Goal: Task Accomplishment & Management: Use online tool/utility

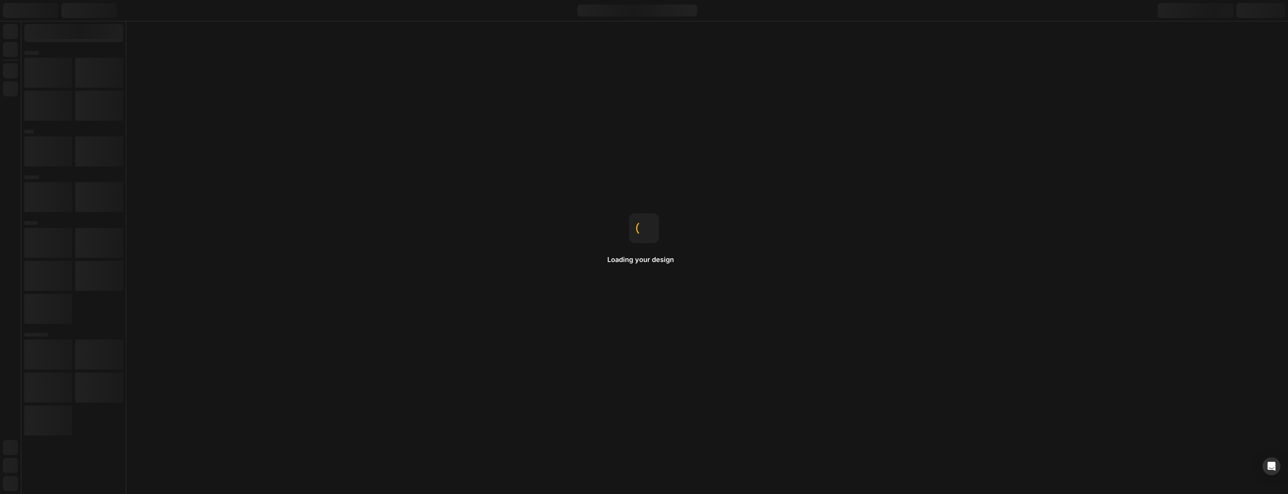
drag, startPoint x: 638, startPoint y: 445, endPoint x: 655, endPoint y: 429, distance: 23.6
click at [657, 429] on div "Loading your design Gap This changes the spacing between child items inside an …" at bounding box center [644, 247] width 1288 height 494
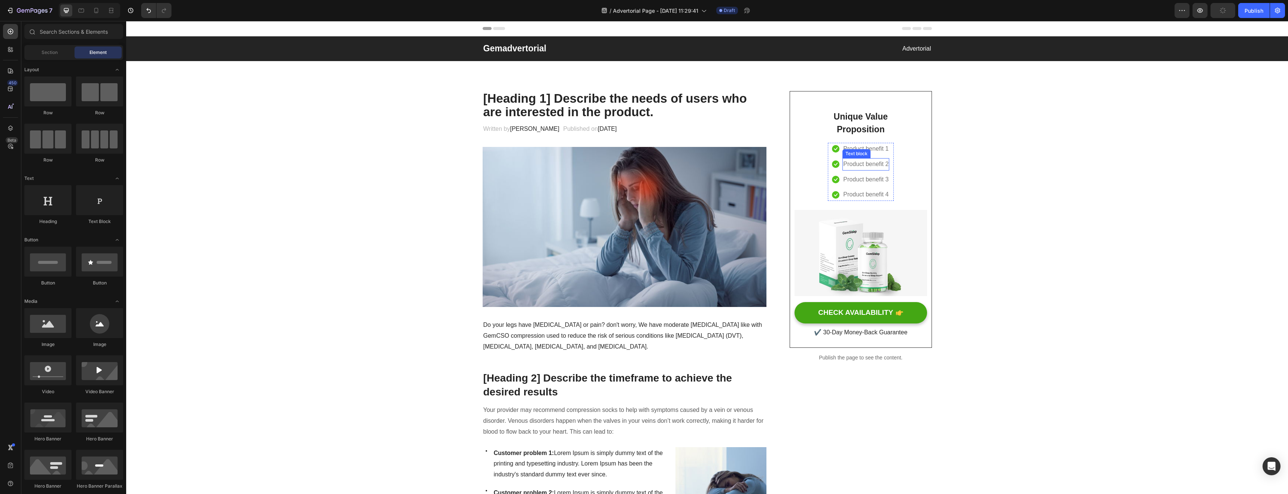
click at [872, 166] on p "Product benefit 2" at bounding box center [865, 164] width 45 height 11
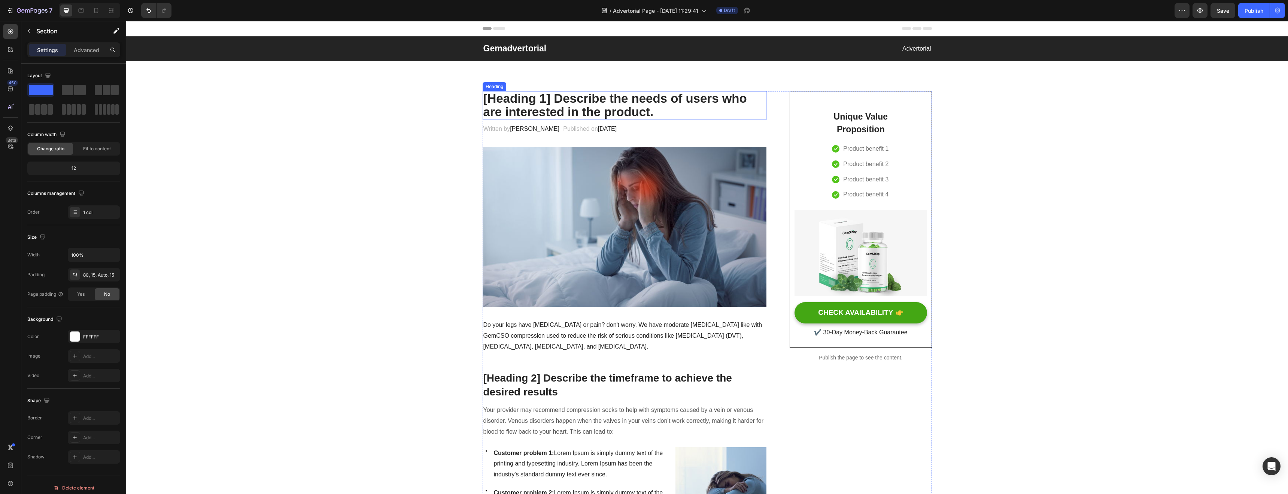
click at [607, 108] on p "[Heading 1] Describe the needs of users who are interested in the product." at bounding box center [625, 105] width 283 height 27
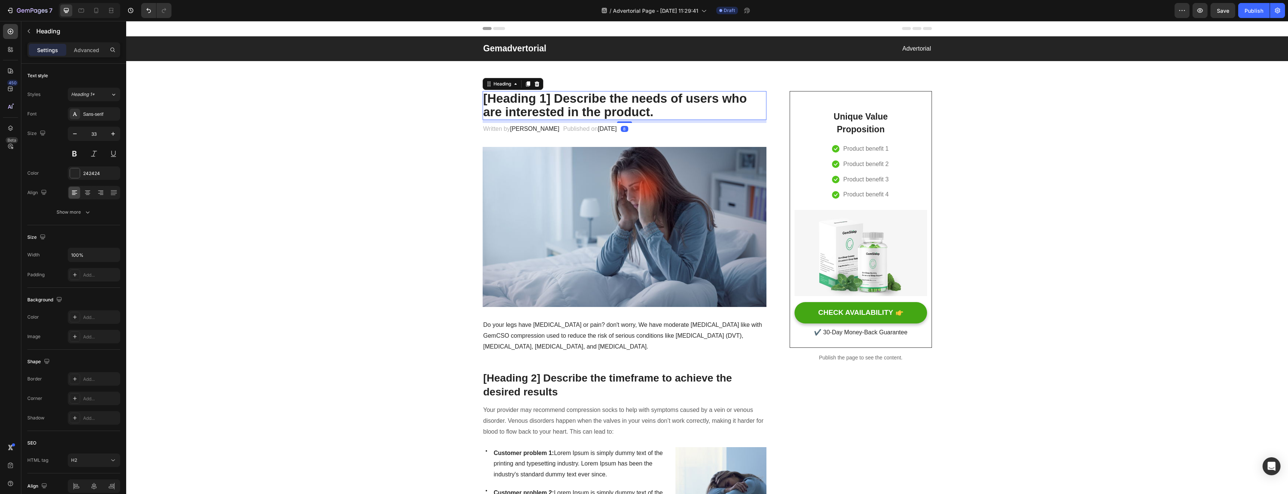
click at [607, 108] on p "[Heading 1] Describe the needs of users who are interested in the product." at bounding box center [625, 105] width 283 height 27
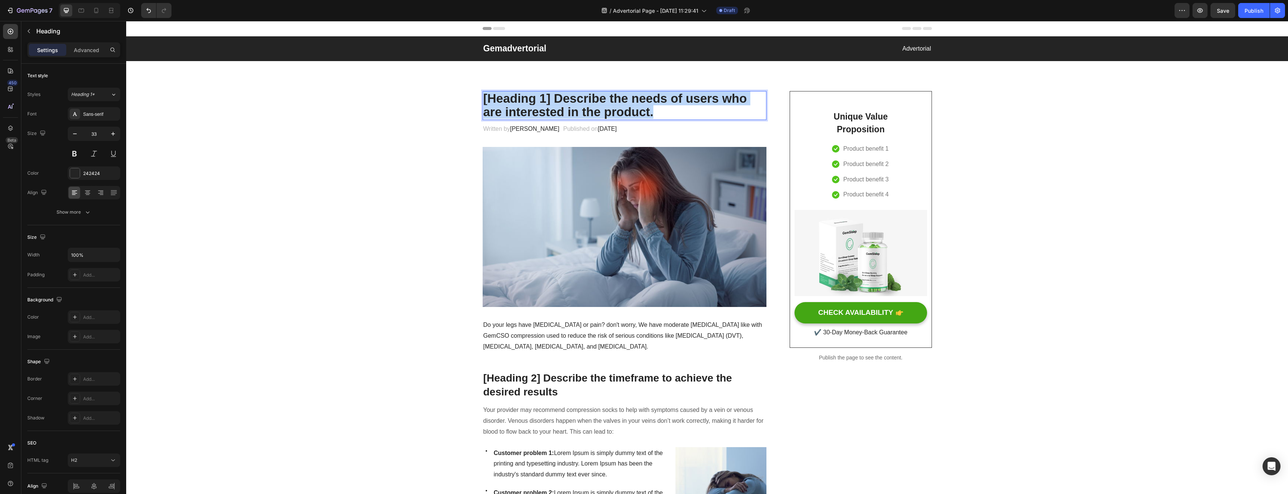
click at [607, 108] on p "[Heading 1] Describe the needs of users who are interested in the product." at bounding box center [625, 105] width 283 height 27
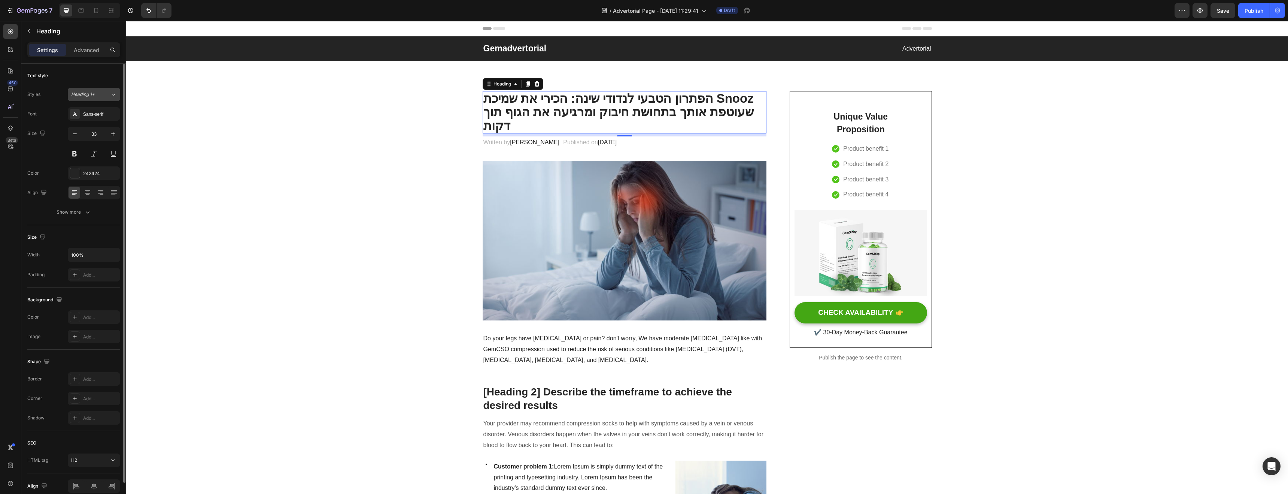
click at [106, 93] on div "Heading 1*" at bounding box center [90, 94] width 39 height 7
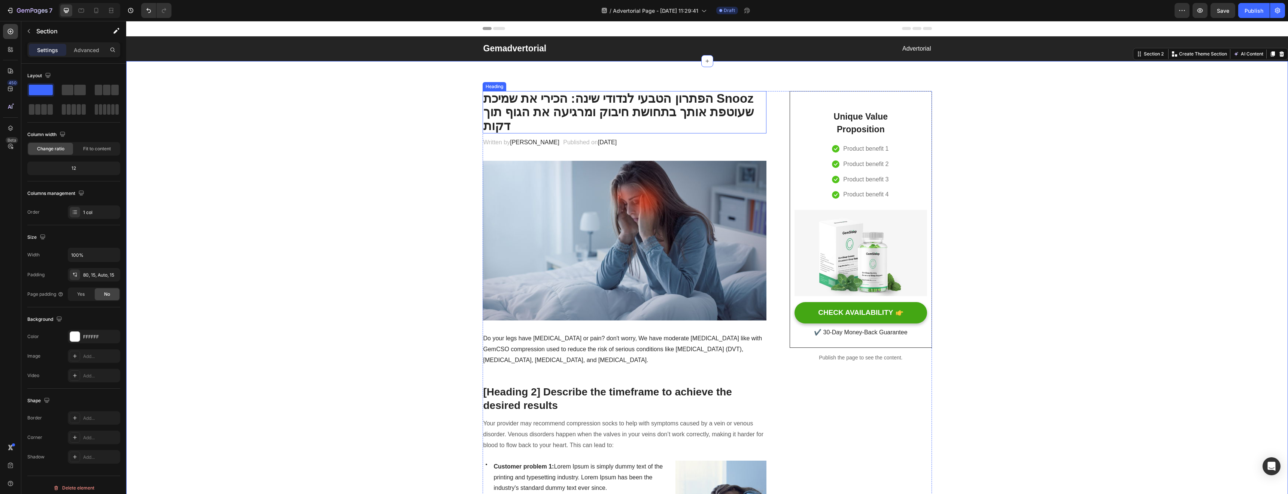
click at [531, 92] on p "הפתרון הטבעי לנדודי שינה: הכירי את שמיכת Snooz שעוטפת אותך בתחושת חיבוק ומרגיעה…" at bounding box center [625, 112] width 283 height 41
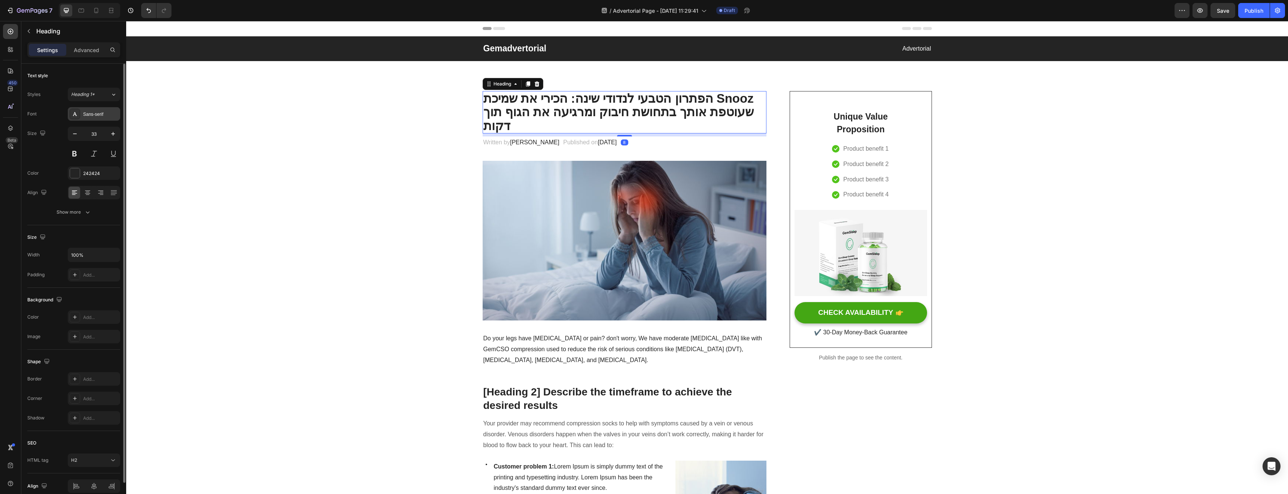
click at [106, 108] on div "Sans-serif" at bounding box center [94, 113] width 52 height 13
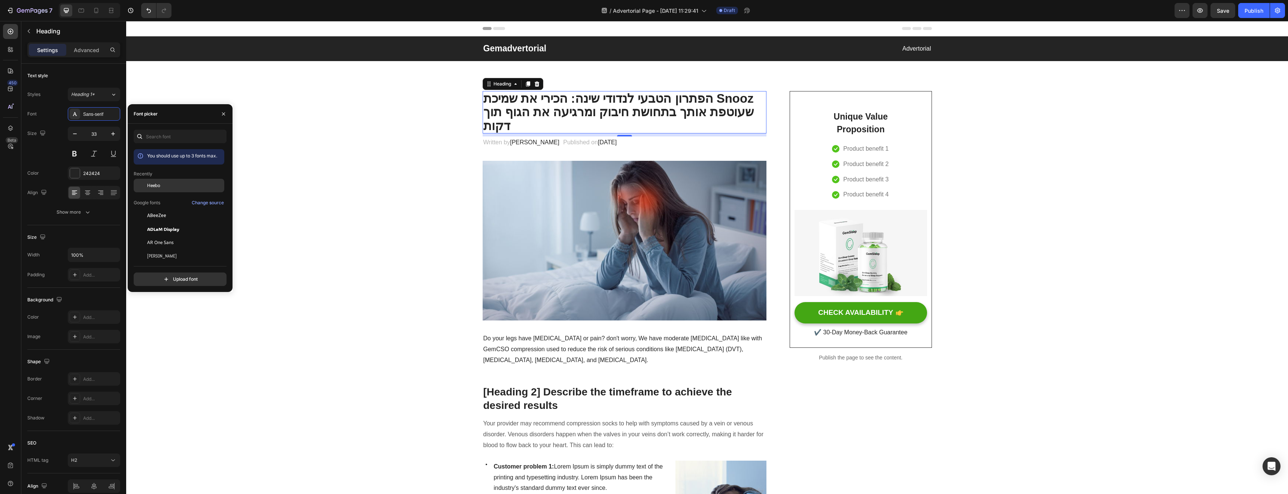
click at [169, 183] on div "Heebo" at bounding box center [185, 185] width 76 height 7
click at [148, 133] on input "text" at bounding box center [180, 136] width 93 height 13
type input "ה"
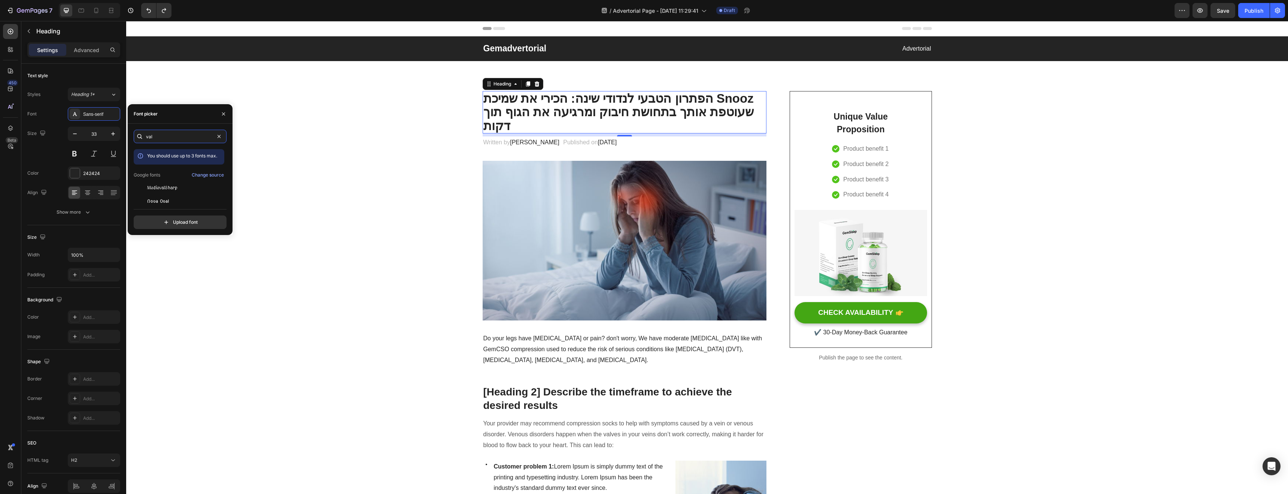
type input "va"
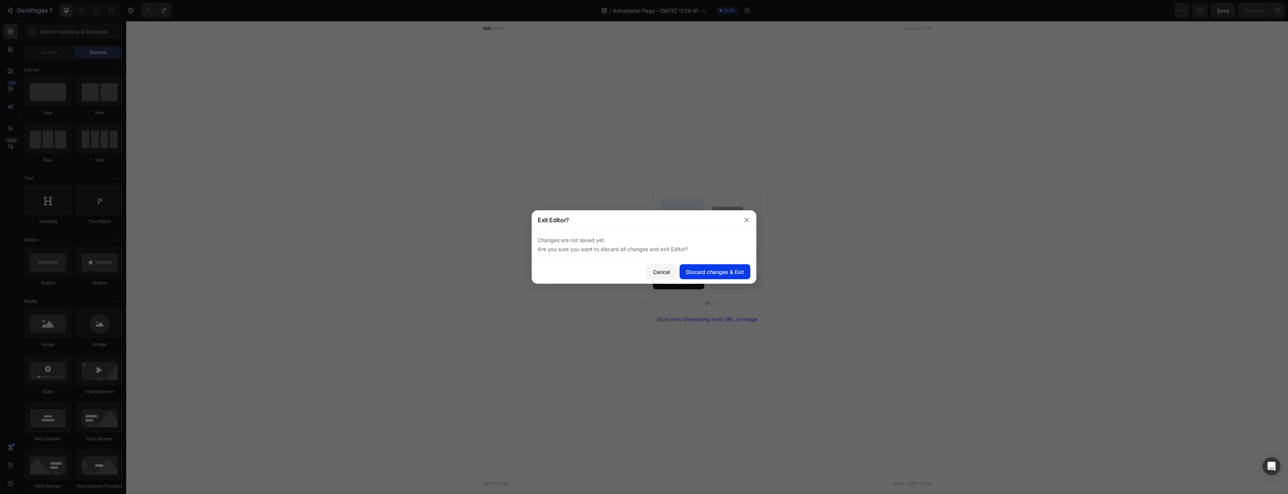
click at [709, 272] on div "Discard changes & Exit" at bounding box center [715, 272] width 58 height 8
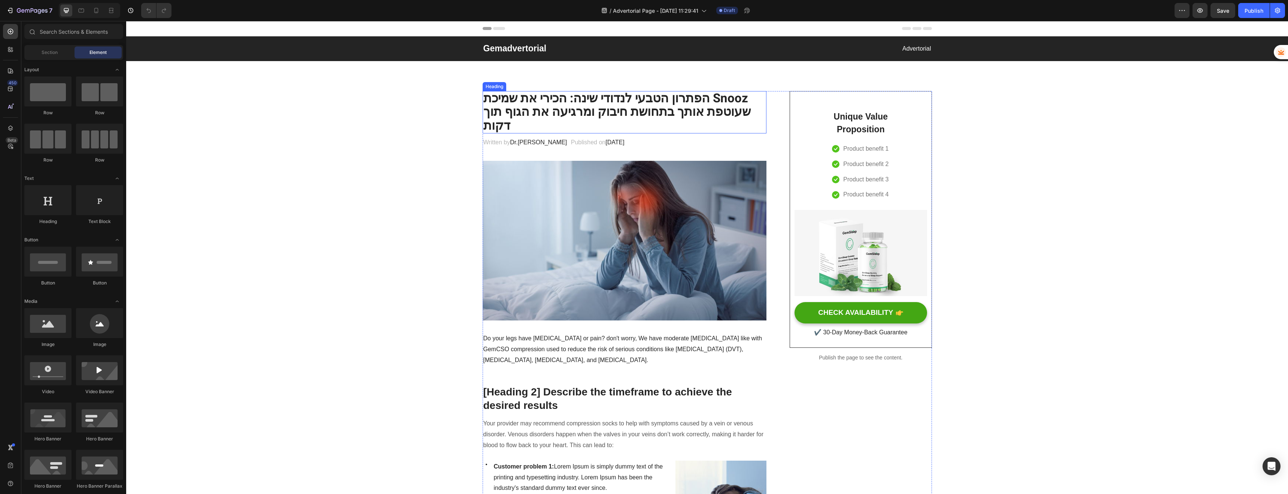
click at [661, 124] on h2 "הפתרון הטבעי לנדודי שינה: הכירי את שמיכת Snooz שעוטפת אותך בתחושת חיבוק ומרגיעה…" at bounding box center [625, 112] width 284 height 42
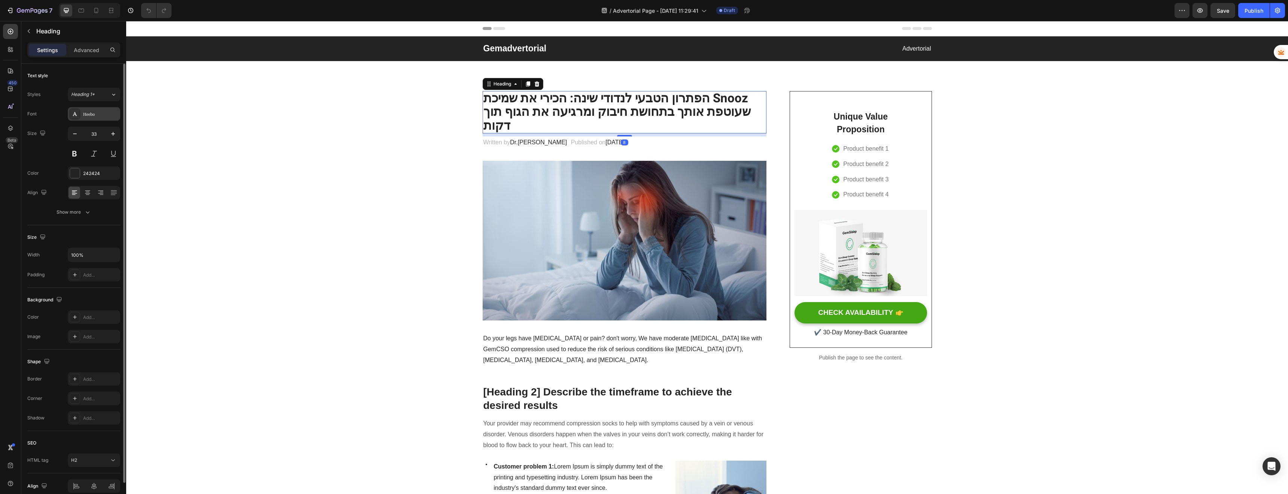
click at [96, 112] on div "Heebo" at bounding box center [100, 114] width 35 height 7
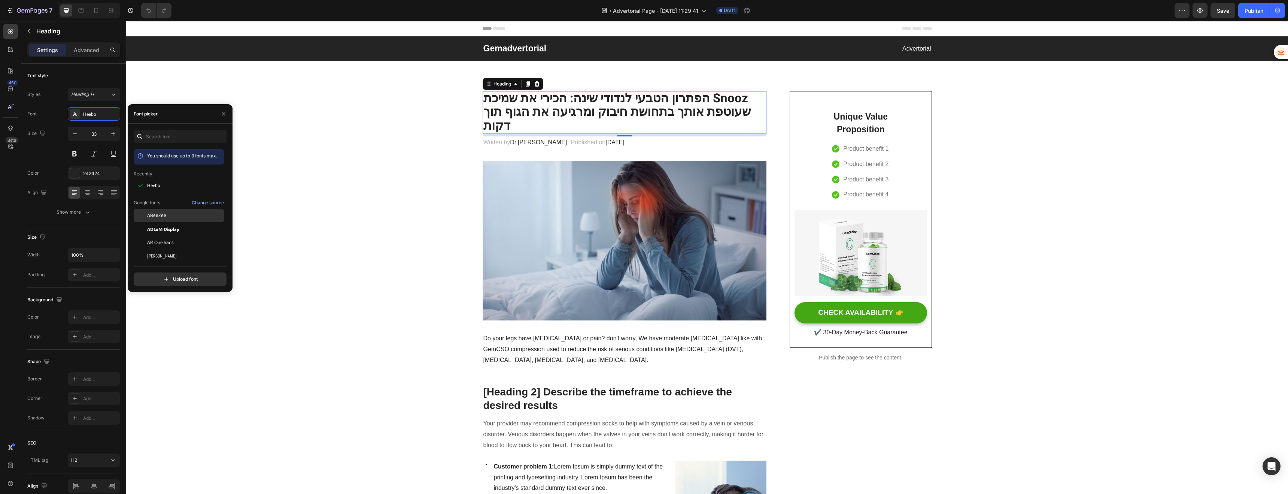
click at [178, 316] on div "ABeeZee" at bounding box center [179, 322] width 91 height 13
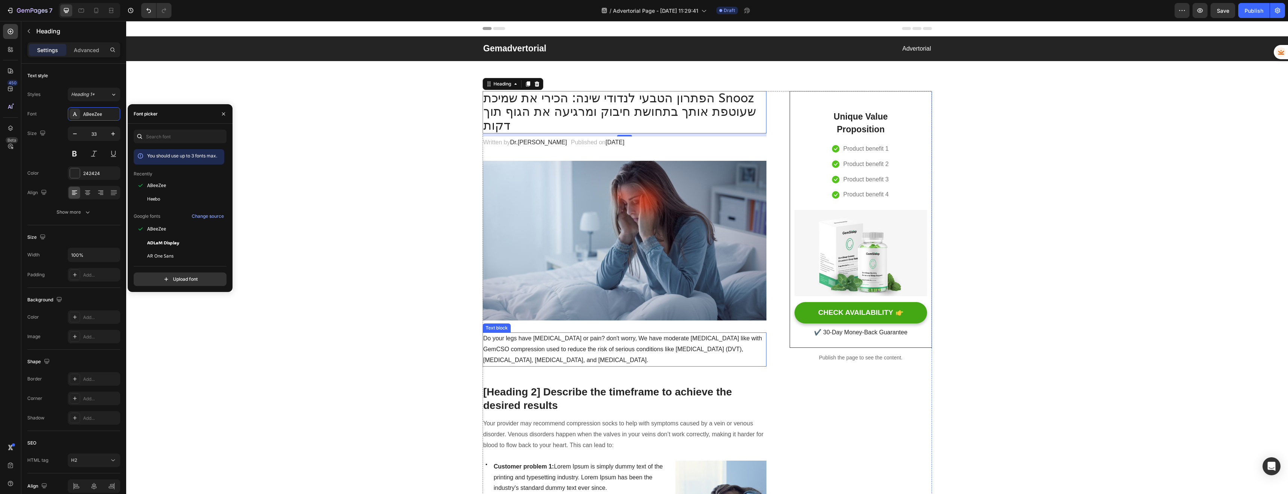
click at [533, 342] on p "Do your legs have [MEDICAL_DATA] or pain? don't worry, We have moderate [MEDICA…" at bounding box center [625, 349] width 283 height 32
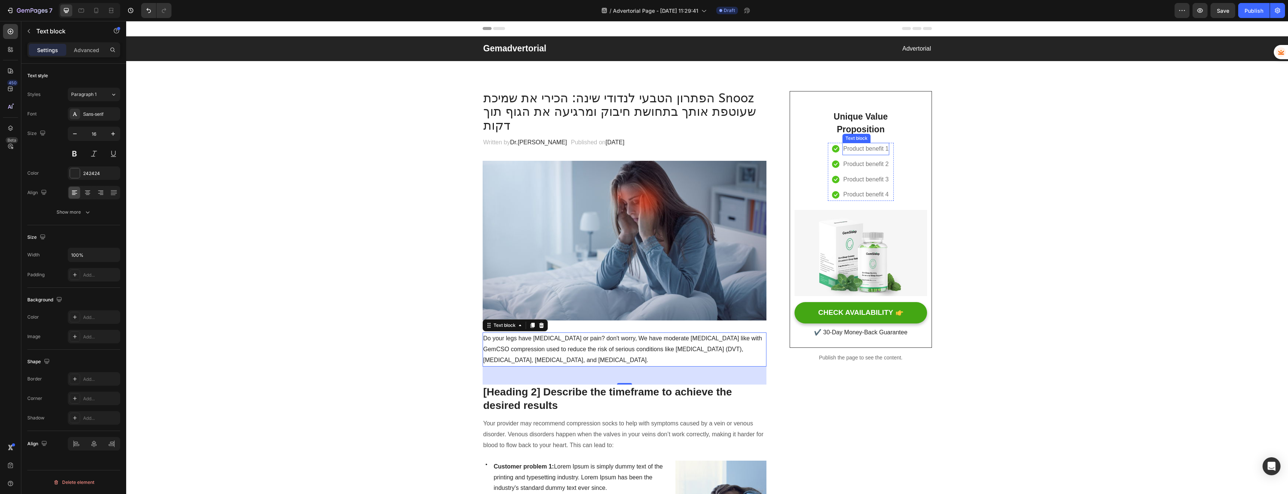
click at [875, 146] on p "Product benefit 1" at bounding box center [865, 148] width 45 height 11
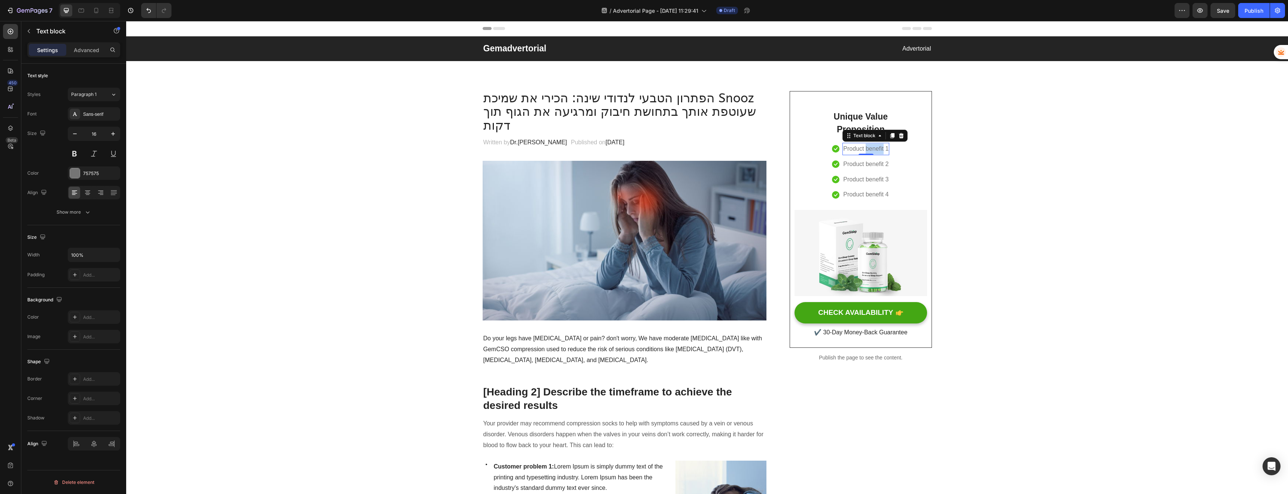
click at [875, 146] on p "Product benefit 1" at bounding box center [865, 148] width 45 height 11
click at [867, 159] on p "Product benefit 2" at bounding box center [865, 164] width 45 height 11
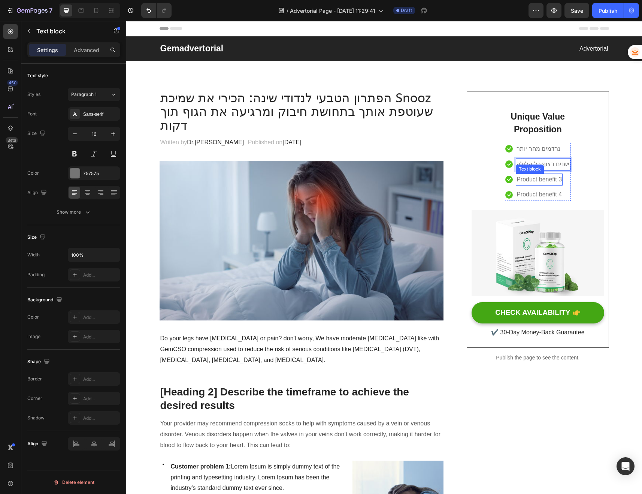
click at [530, 178] on p "Product benefit 3" at bounding box center [539, 179] width 45 height 11
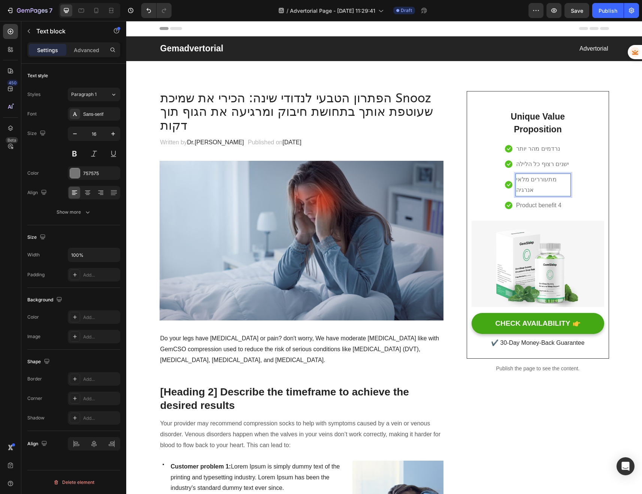
click at [533, 200] on p "Product benefit 4" at bounding box center [538, 205] width 45 height 11
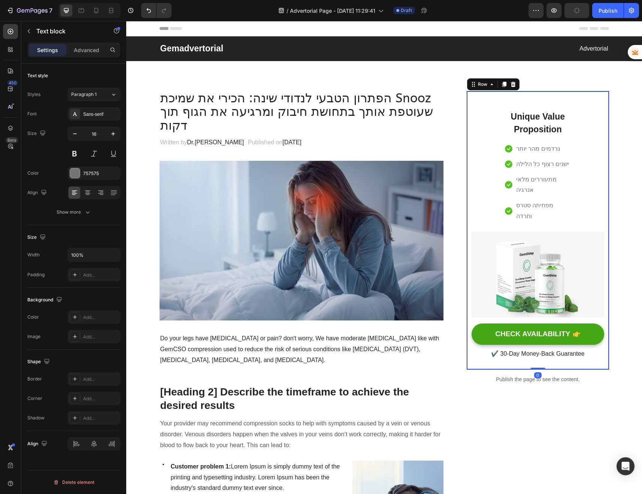
click at [600, 207] on div "Unique Value Proposition Heading Icon נרדמים מהר יותר Text block Icon ישנים רצו…" at bounding box center [538, 230] width 132 height 260
click at [543, 200] on p "מפחיתה סטרס וחרדה" at bounding box center [543, 211] width 54 height 22
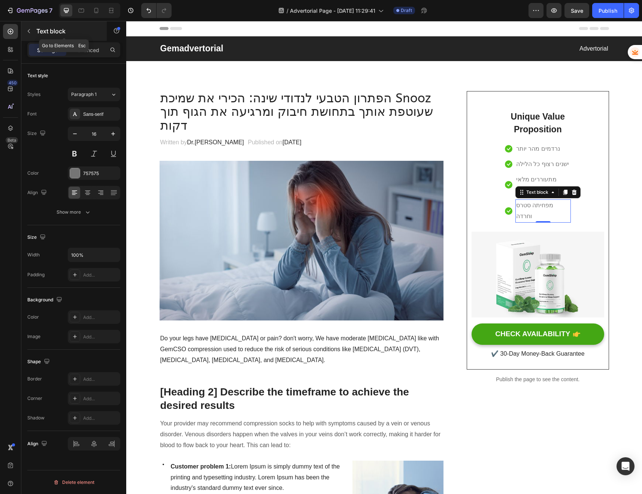
click at [31, 27] on button "button" at bounding box center [29, 31] width 12 height 12
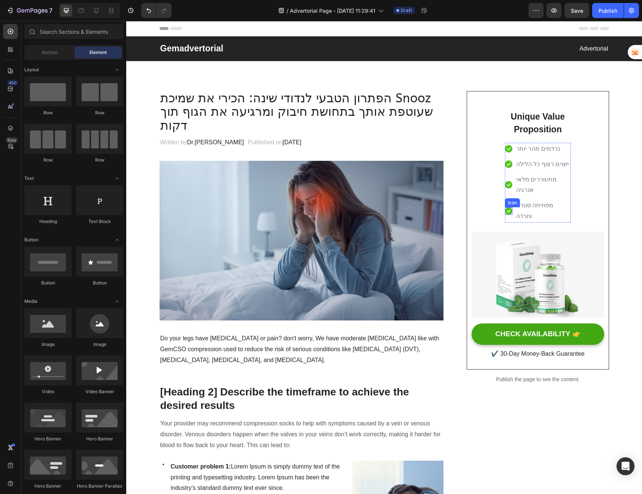
click at [507, 207] on icon at bounding box center [508, 210] width 7 height 7
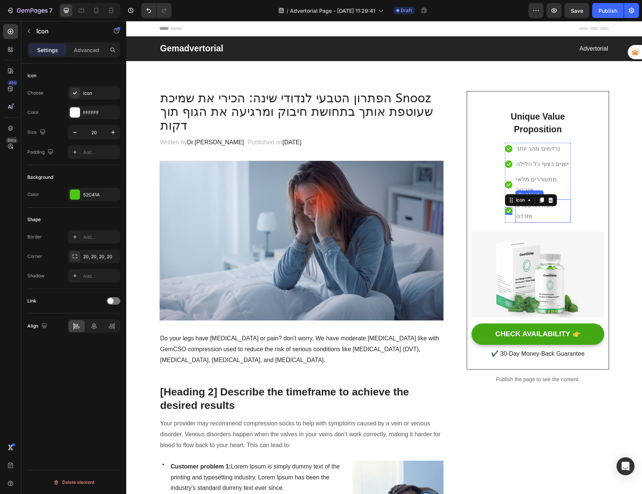
click at [522, 200] on p "מפחיתה סטרס וחרדה" at bounding box center [543, 211] width 54 height 22
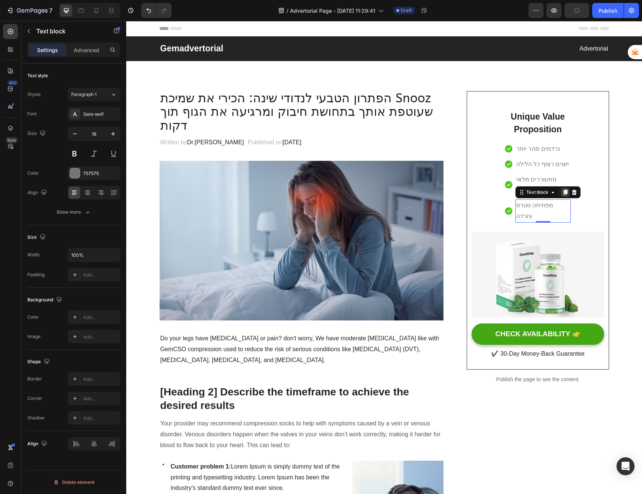
click at [567, 190] on icon at bounding box center [565, 192] width 4 height 5
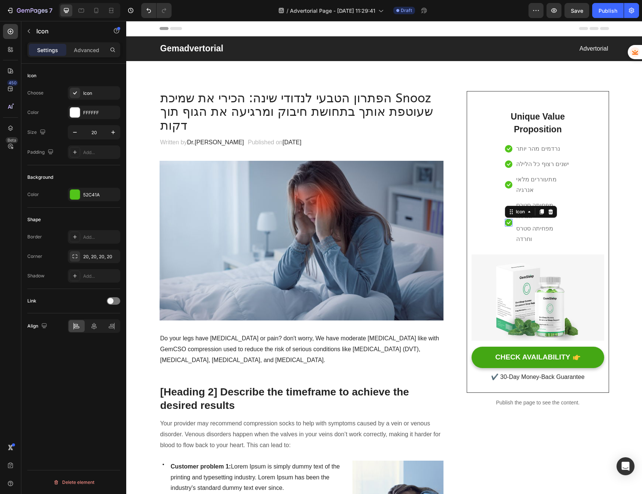
click at [512, 219] on icon at bounding box center [508, 222] width 7 height 7
click at [543, 209] on icon at bounding box center [542, 211] width 4 height 5
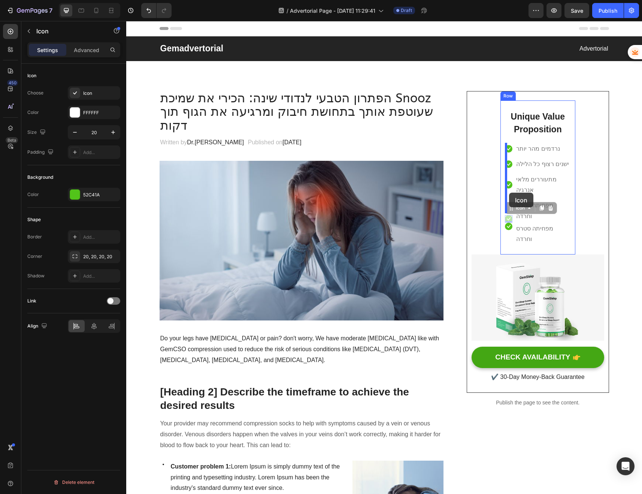
drag, startPoint x: 509, startPoint y: 197, endPoint x: 509, endPoint y: 193, distance: 4.1
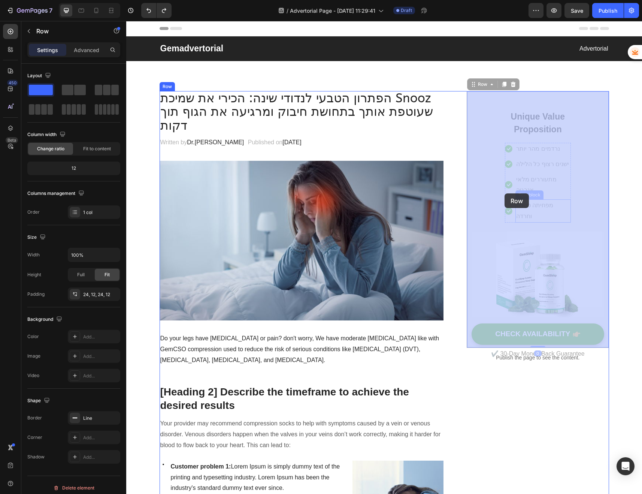
drag, startPoint x: 565, startPoint y: 194, endPoint x: 520, endPoint y: 197, distance: 45.8
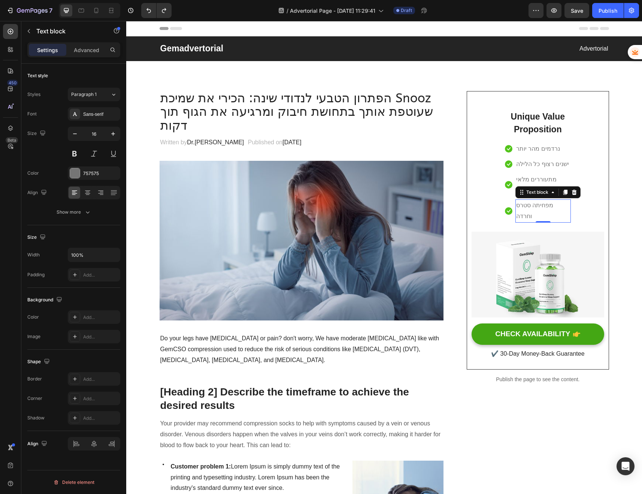
click at [535, 200] on p "מפחיתה סטרס וחרדה" at bounding box center [543, 211] width 54 height 22
click at [508, 207] on icon at bounding box center [508, 210] width 7 height 7
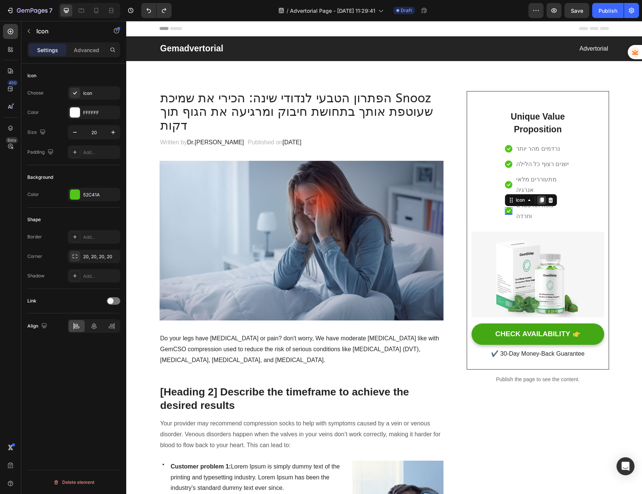
click at [543, 197] on icon at bounding box center [542, 199] width 4 height 5
drag, startPoint x: 508, startPoint y: 201, endPoint x: 508, endPoint y: 206, distance: 5.3
click at [508, 215] on div "0" at bounding box center [508, 218] width 7 height 6
drag, startPoint x: 508, startPoint y: 201, endPoint x: 513, endPoint y: 198, distance: 5.5
click at [513, 199] on li "Icon Icon 0 מפחיתה סטרס וחרדה Text block" at bounding box center [538, 210] width 66 height 23
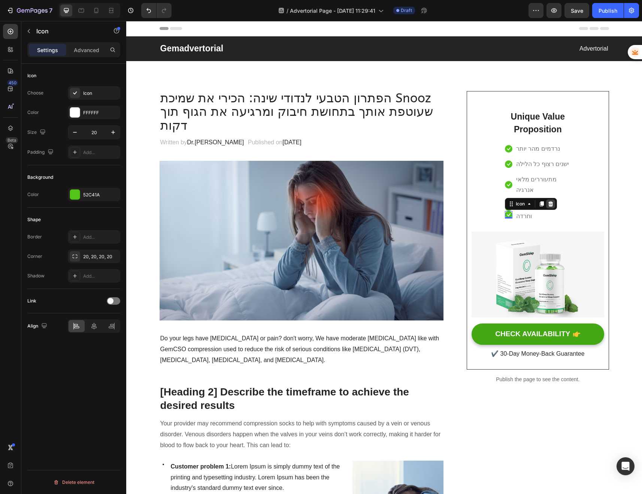
click at [550, 201] on icon at bounding box center [551, 204] width 6 height 6
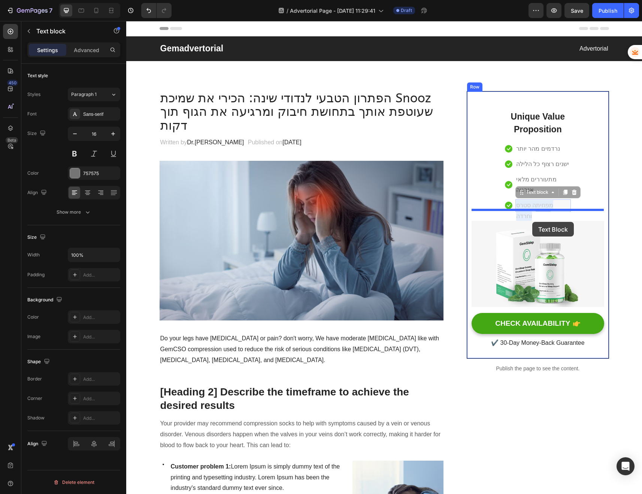
drag, startPoint x: 535, startPoint y: 193, endPoint x: 532, endPoint y: 222, distance: 29.3
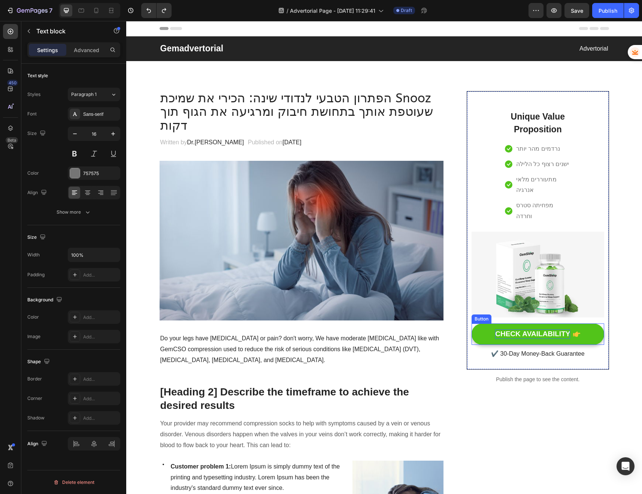
click at [555, 329] on div "CHECK AVAILABILITY" at bounding box center [532, 333] width 75 height 9
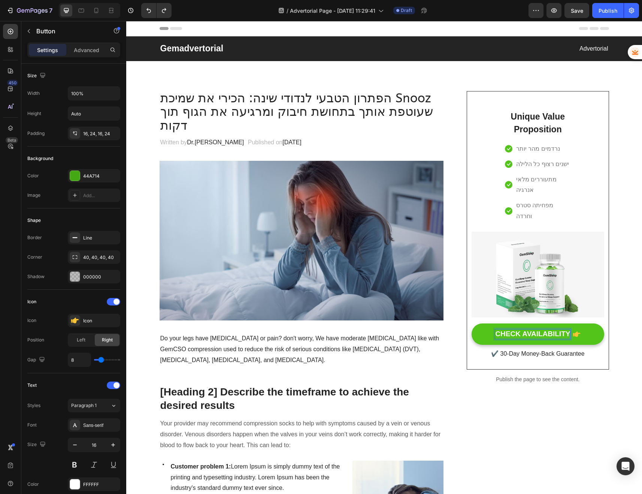
click at [554, 329] on div "CHECK AVAILABILITY" at bounding box center [532, 333] width 75 height 9
click at [554, 329] on p "CHECK AVAILABILITY" at bounding box center [532, 333] width 75 height 9
click at [472, 323] on button "בדוק" at bounding box center [538, 333] width 132 height 21
click at [537, 348] on p "✔️ 30-Day Money-Back Guarantee" at bounding box center [537, 353] width 131 height 11
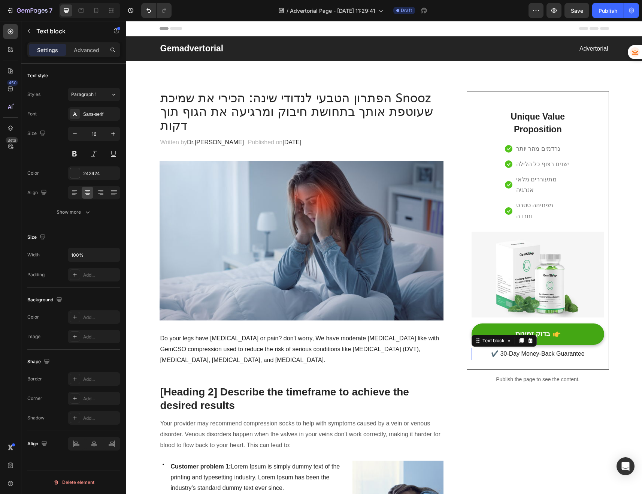
click at [537, 348] on p "✔️ 30-Day Money-Back Guarantee" at bounding box center [537, 353] width 131 height 11
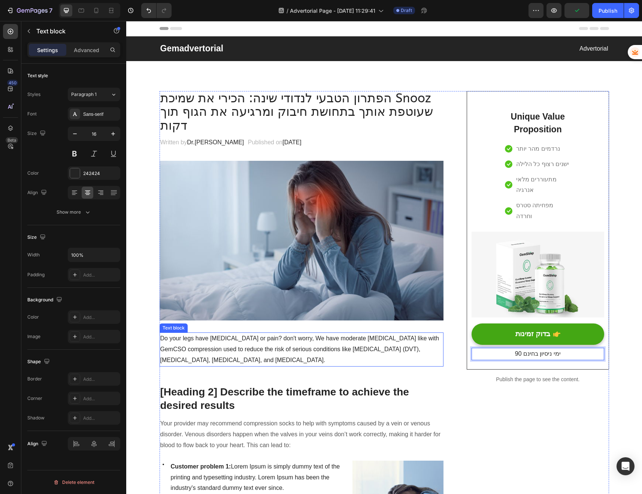
click at [224, 335] on p "Do your legs have [MEDICAL_DATA] or pain? don't worry, We have moderate [MEDICA…" at bounding box center [301, 349] width 283 height 32
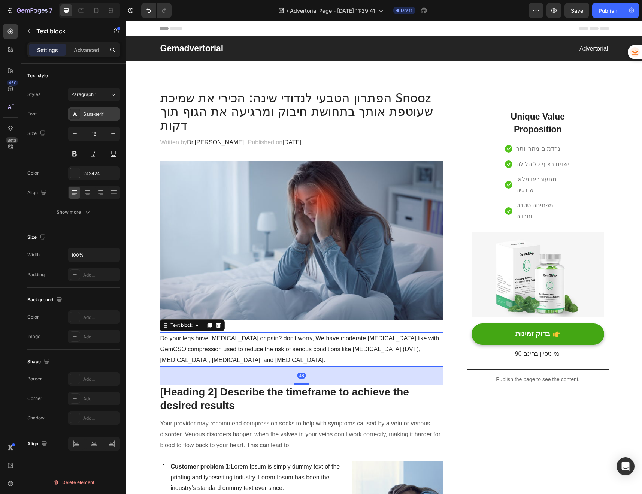
click at [99, 114] on div "Sans-serif" at bounding box center [100, 114] width 35 height 7
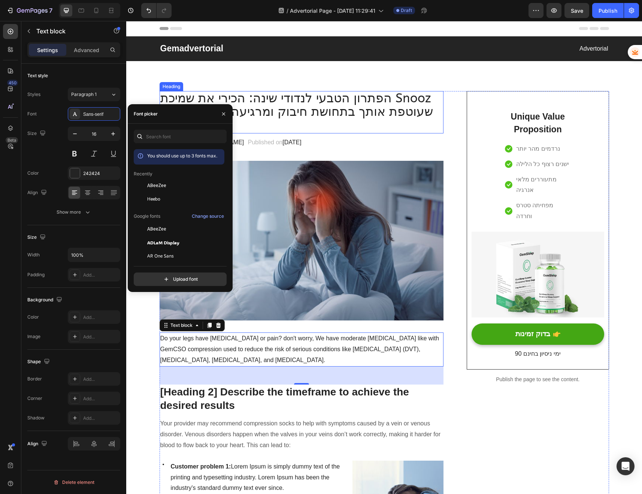
click at [249, 100] on h2 "הפתרון הטבעי לנדודי שינה: הכירי את שמיכת Snooz שעוטפת אותך בתחושת חיבוק ומרגיעה…" at bounding box center [302, 112] width 284 height 42
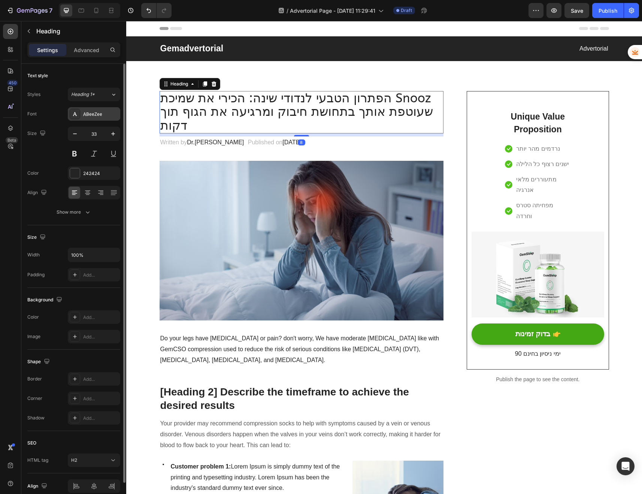
click at [91, 108] on div "ABeeZee" at bounding box center [94, 113] width 52 height 13
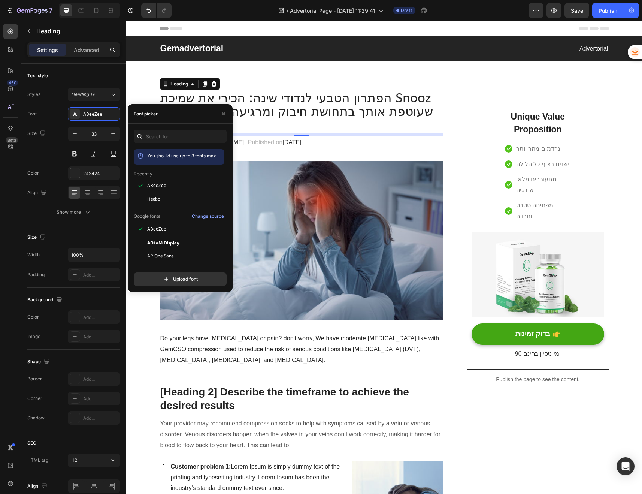
click at [173, 144] on div "You should use up to 3 fonts max. Recently ABeeZee Heebo Google fonts Change so…" at bounding box center [180, 208] width 93 height 156
click at [170, 143] on div "You should use up to 3 fonts max. Recently ABeeZee Heebo Google fonts Change so…" at bounding box center [180, 208] width 93 height 156
click at [168, 141] on input "text" at bounding box center [180, 136] width 93 height 13
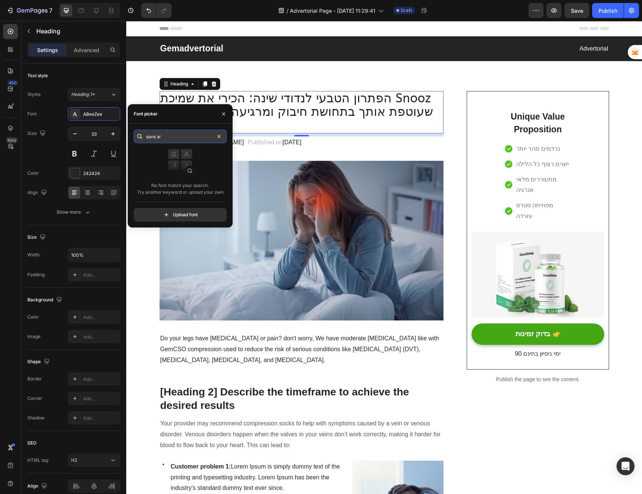
type input "sans sri"
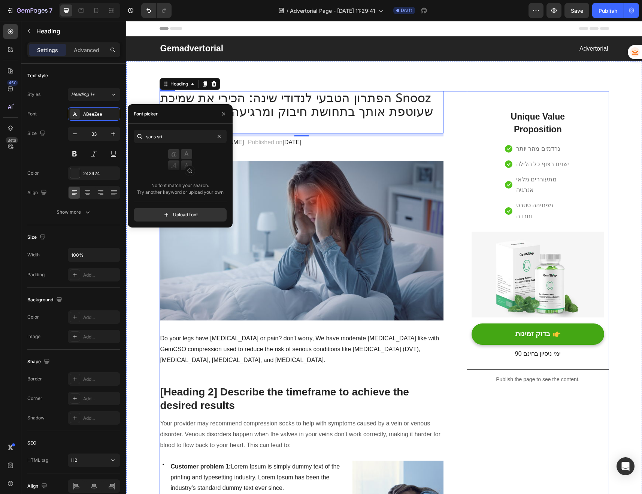
click at [231, 333] on p "Do your legs have [MEDICAL_DATA] or pain? don't worry, We have moderate [MEDICA…" at bounding box center [301, 349] width 283 height 32
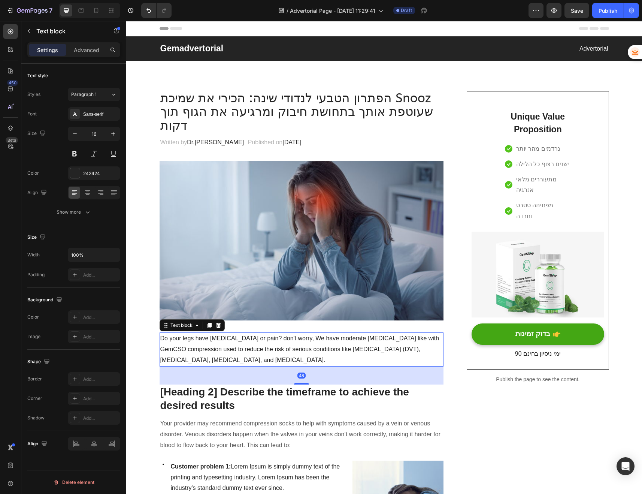
click at [247, 335] on p "Do your legs have [MEDICAL_DATA] or pain? don't worry, We have moderate [MEDICA…" at bounding box center [301, 349] width 283 height 32
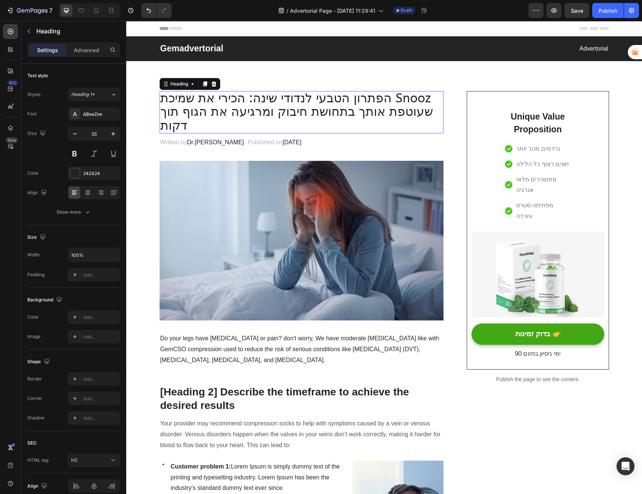
click at [224, 101] on h2 "הפתרון הטבעי לנדודי שינה: הכירי את שמיכת Snooz שעוטפת אותך בתחושת חיבוק ומרגיעה…" at bounding box center [302, 112] width 284 height 42
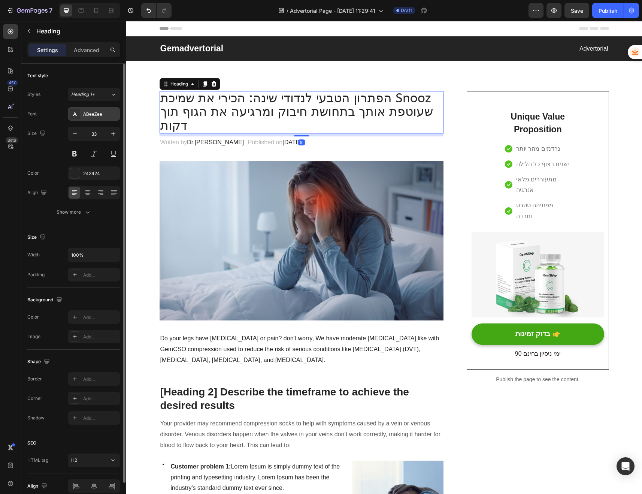
click at [99, 113] on div "ABeeZee" at bounding box center [100, 114] width 35 height 7
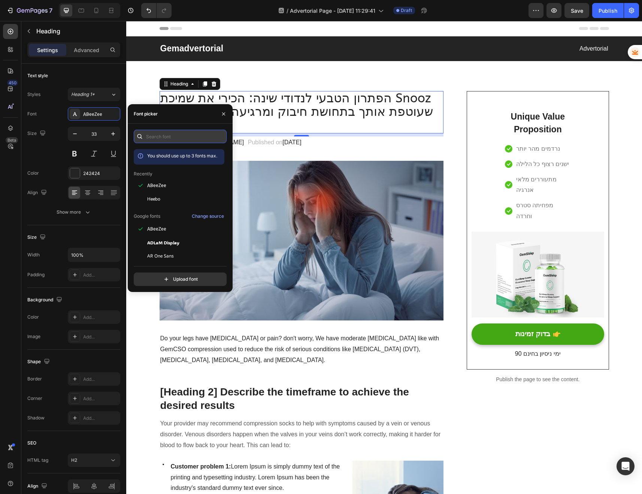
click at [166, 138] on input "text" at bounding box center [180, 136] width 93 height 13
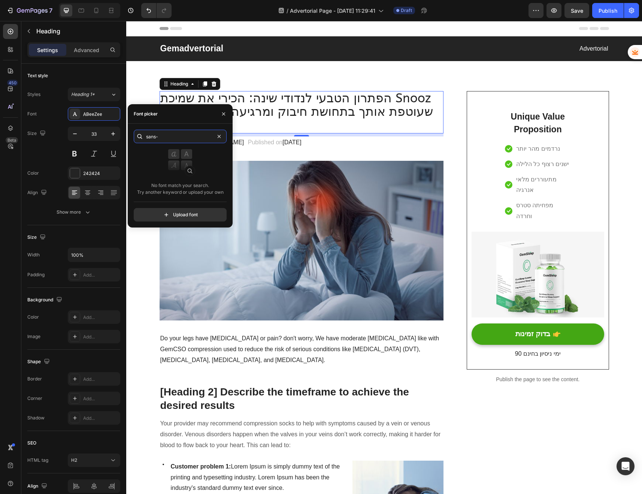
type input "sans-"
click at [238, 339] on p "Do your legs have [MEDICAL_DATA] or pain? don't worry, We have moderate [MEDICA…" at bounding box center [301, 349] width 283 height 32
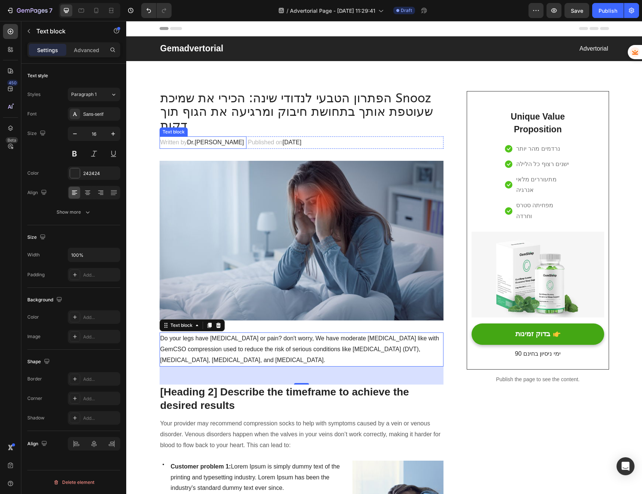
click at [193, 137] on p "Written by Dr.[PERSON_NAME]" at bounding box center [202, 142] width 85 height 11
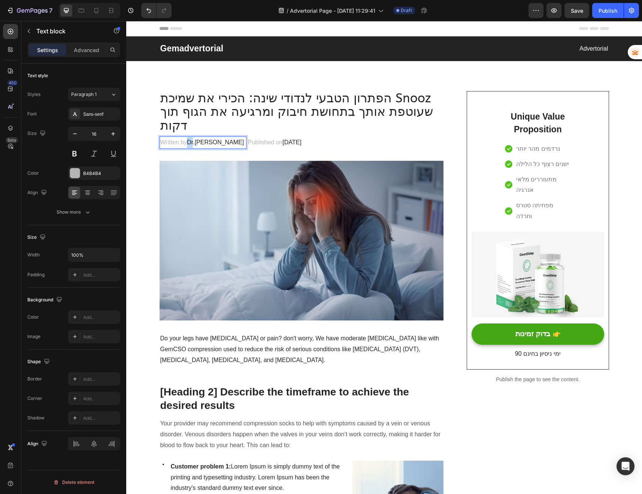
click at [193, 137] on p "Written by Dr.[PERSON_NAME]" at bounding box center [202, 142] width 85 height 11
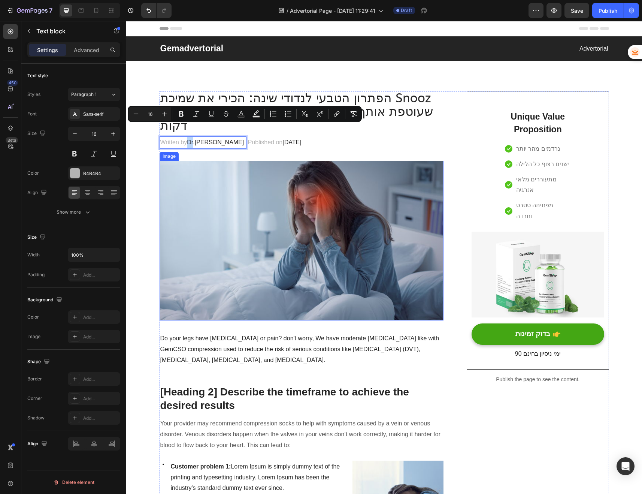
click at [352, 237] on img at bounding box center [302, 241] width 284 height 160
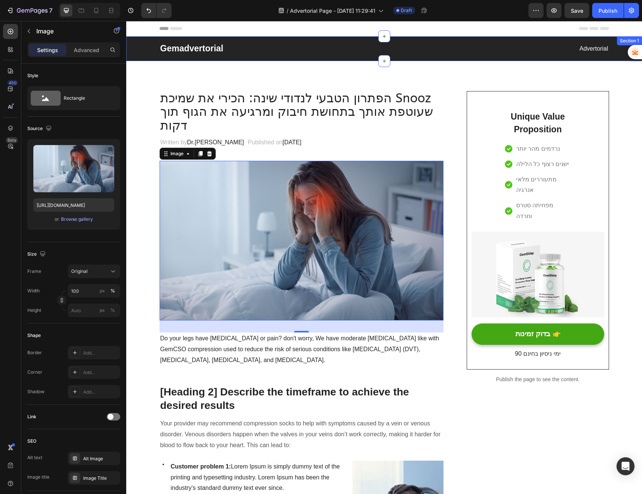
click at [456, 60] on div "Gemadvertorial Heading Advertorial Text block Row Section 1" at bounding box center [384, 48] width 516 height 25
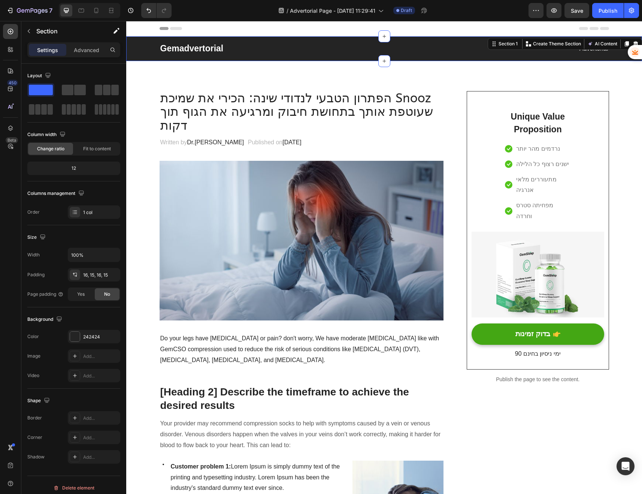
click at [194, 139] on span "Dr.[PERSON_NAME]" at bounding box center [215, 142] width 57 height 6
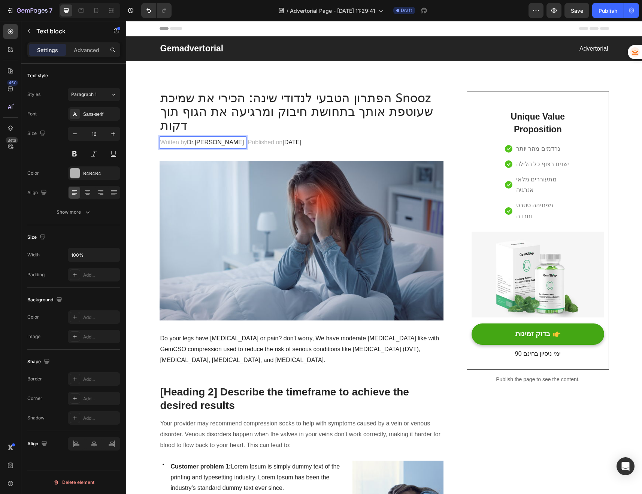
click at [192, 139] on span "Dr.[PERSON_NAME]" at bounding box center [215, 142] width 57 height 6
click at [183, 137] on p "Written by Dr.[PERSON_NAME]" at bounding box center [202, 142] width 85 height 11
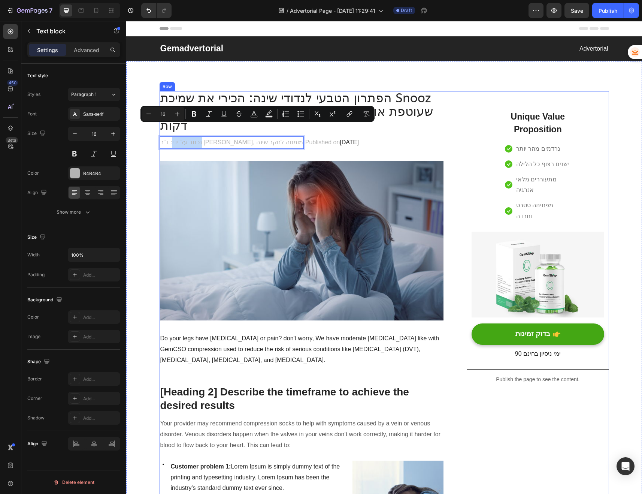
drag, startPoint x: 243, startPoint y: 131, endPoint x: 315, endPoint y: 137, distance: 72.5
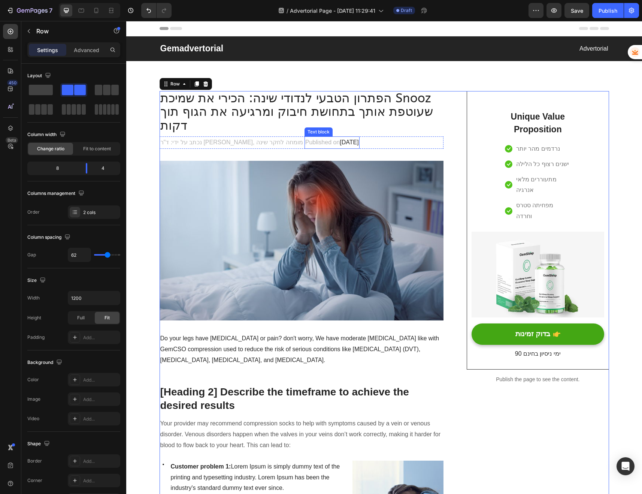
click at [305, 137] on p "Published on [DATE]" at bounding box center [332, 142] width 54 height 11
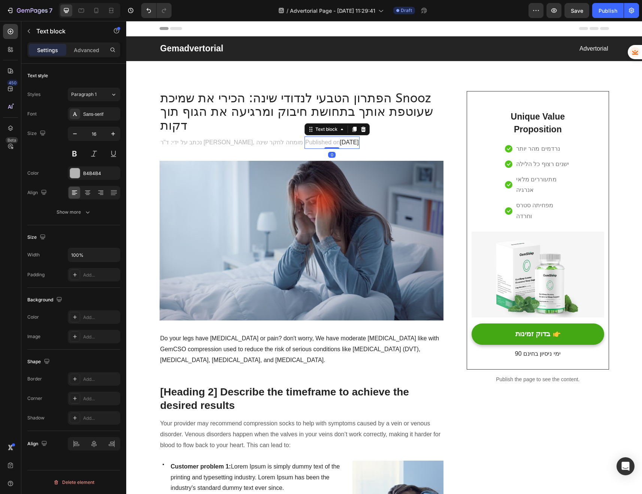
click at [305, 137] on p "Published on [DATE]" at bounding box center [332, 142] width 54 height 11
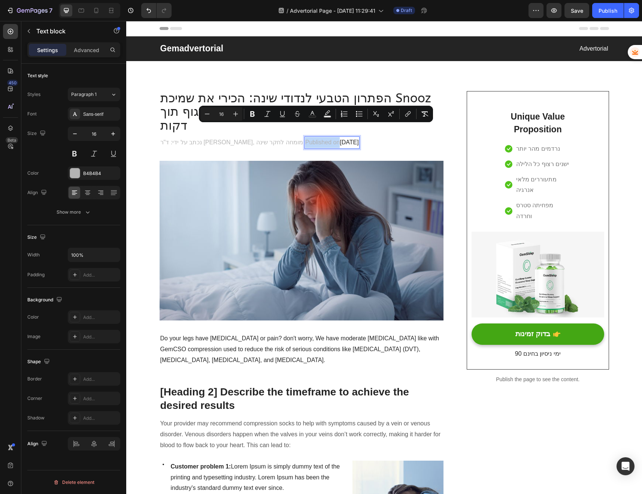
click at [340, 139] on span "[DATE]" at bounding box center [349, 142] width 19 height 6
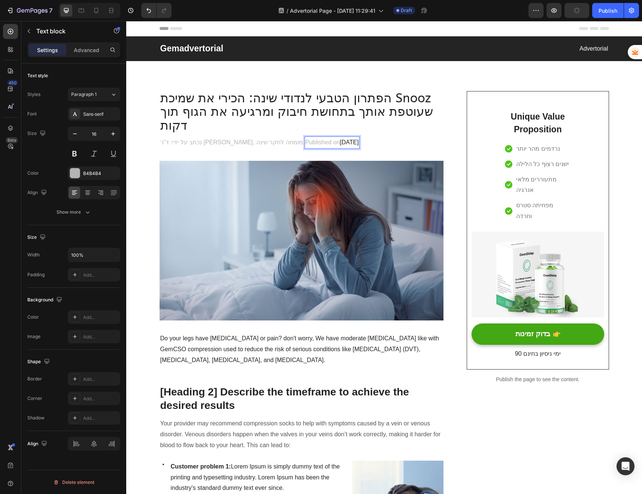
click at [340, 139] on span "[DATE]" at bounding box center [349, 142] width 19 height 6
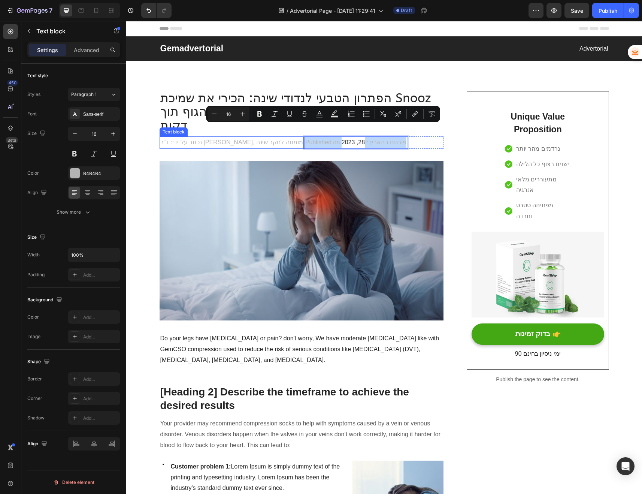
drag, startPoint x: 336, startPoint y: 127, endPoint x: 266, endPoint y: 133, distance: 69.5
click at [266, 136] on div "נכתב על ידי: ד"ר [PERSON_NAME], מומחה לחקר שינה Text block Published on פורסם ב…" at bounding box center [302, 142] width 284 height 12
click at [305, 137] on p "Published on פורסם בתאריך״ 28, 2023" at bounding box center [356, 142] width 102 height 11
drag, startPoint x: 288, startPoint y: 130, endPoint x: 304, endPoint y: 131, distance: 16.1
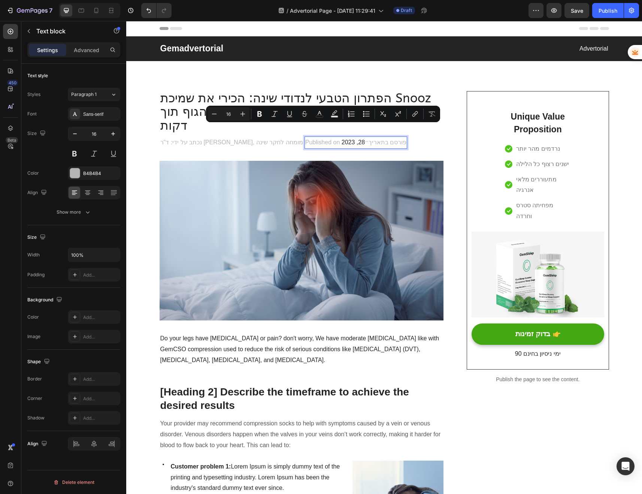
click at [305, 137] on p "Published on פורסם בתאריך״ 28, 2023" at bounding box center [356, 142] width 102 height 11
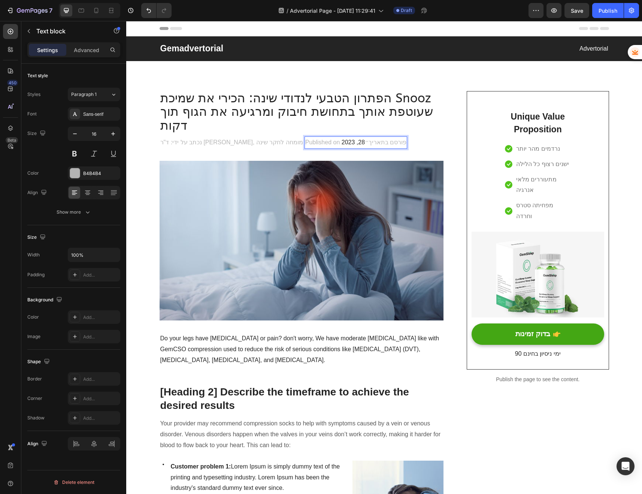
click at [309, 137] on p "Published on פורסם בתאריך״ 28, 2023" at bounding box center [356, 142] width 102 height 11
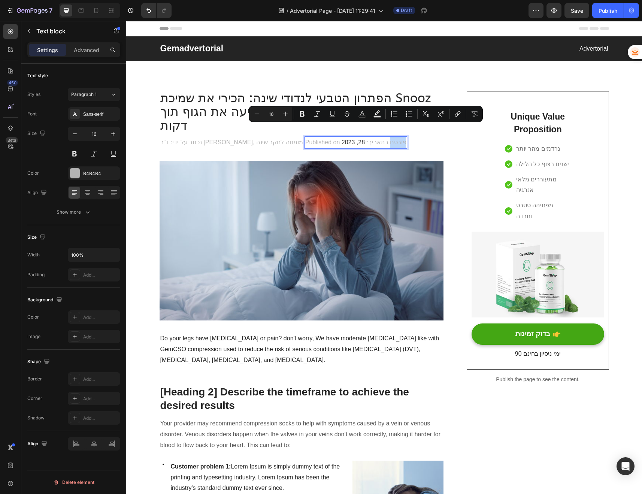
click at [309, 137] on p "Published on פורסם בתאריך״ 28, 2023" at bounding box center [356, 142] width 102 height 11
click at [342, 139] on span "28, 2023" at bounding box center [353, 142] width 23 height 6
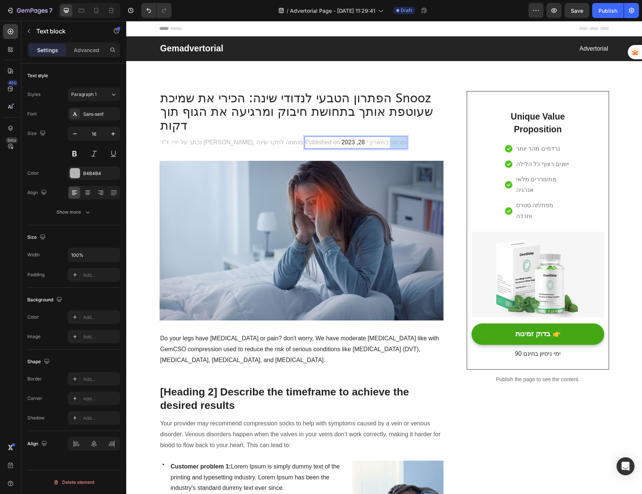
click at [342, 139] on span "28, 2023" at bounding box center [353, 142] width 23 height 6
click at [342, 139] on span "28," at bounding box center [367, 142] width 50 height 6
click at [305, 137] on p "Published on פורסם בתאריך״ ," at bounding box center [345, 142] width 80 height 11
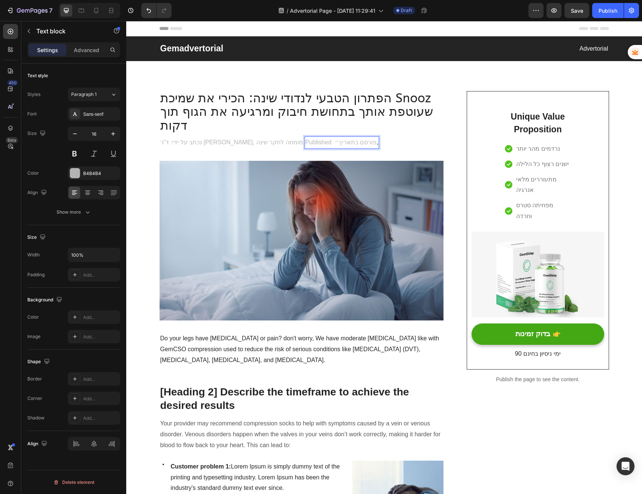
click at [305, 137] on p "Published פורסם בתאריך״ ," at bounding box center [341, 142] width 73 height 11
click at [305, 137] on p "פורסם בתאריך״ ," at bounding box center [326, 142] width 43 height 11
drag, startPoint x: 312, startPoint y: 131, endPoint x: 318, endPoint y: 131, distance: 6.0
click at [318, 136] on div "נכתב על ידי: ד"ר [PERSON_NAME], מומחה לחקר שינה Text block פורסם בתאריך״ , Text…" at bounding box center [302, 142] width 284 height 12
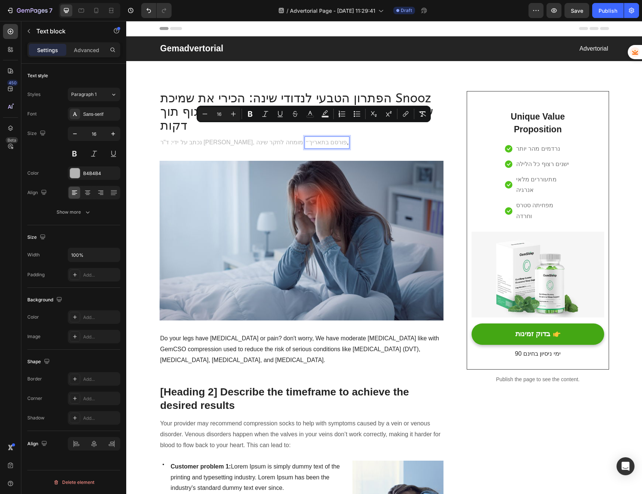
drag, startPoint x: 317, startPoint y: 131, endPoint x: 309, endPoint y: 131, distance: 7.5
click at [309, 137] on p "פורסם בתאריך״ ," at bounding box center [326, 142] width 43 height 11
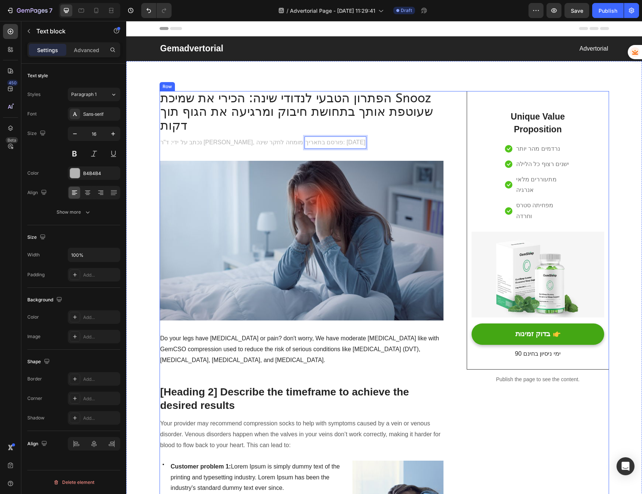
scroll to position [1, 0]
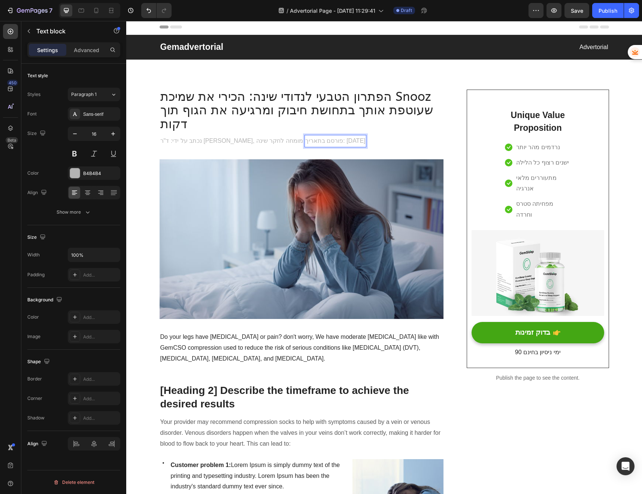
click at [263, 333] on p "Do your legs have [MEDICAL_DATA] or pain? don't worry, We have moderate [MEDICA…" at bounding box center [301, 347] width 283 height 32
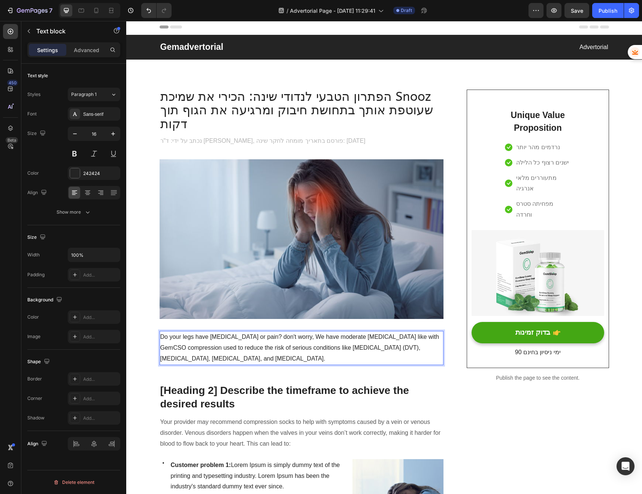
click at [259, 331] on p "Do your legs have [MEDICAL_DATA] or pain? don't worry, We have moderate [MEDICA…" at bounding box center [301, 347] width 283 height 32
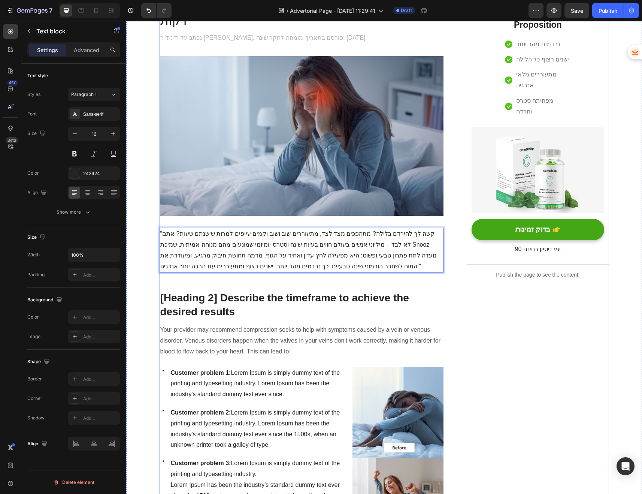
scroll to position [296, 0]
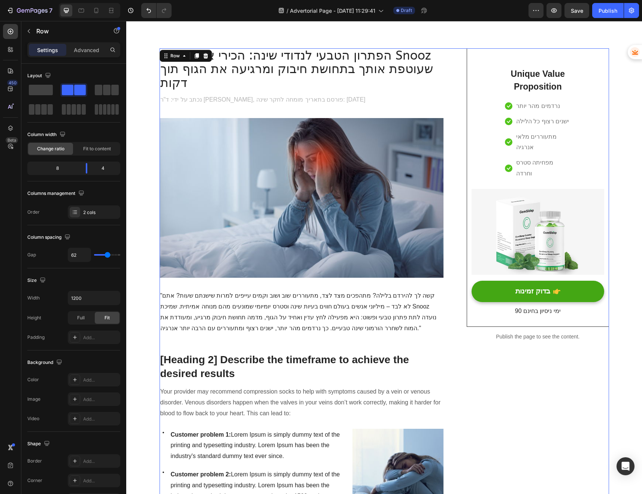
scroll to position [0, 0]
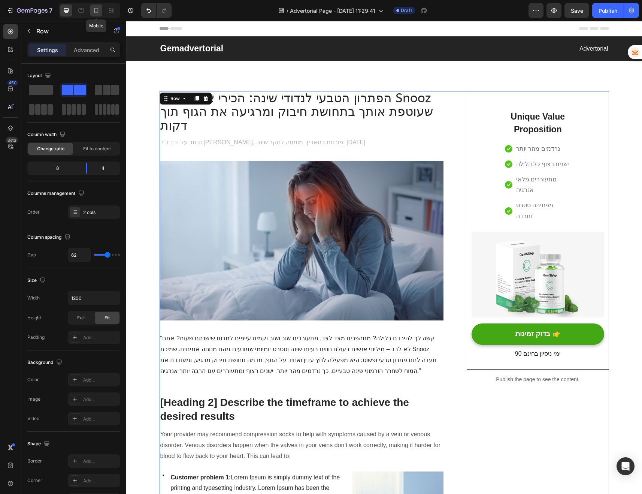
click at [94, 11] on icon at bounding box center [96, 10] width 7 height 7
type input "0"
type input "100%"
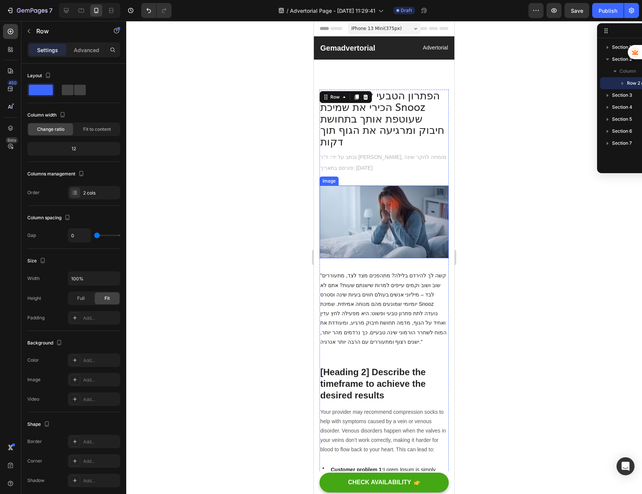
click at [366, 185] on img at bounding box center [383, 221] width 129 height 73
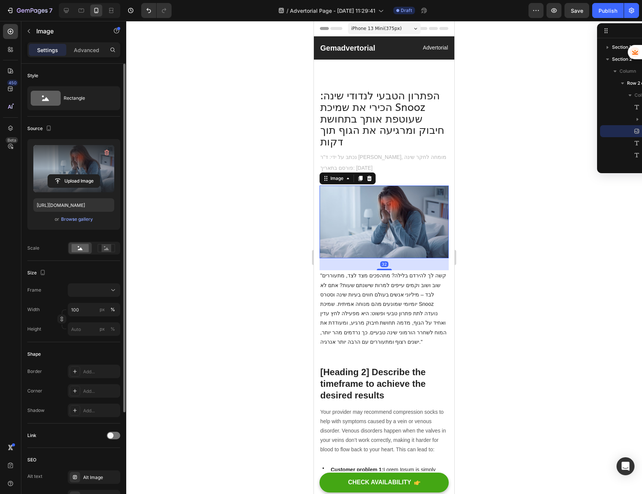
click at [67, 188] on label at bounding box center [73, 168] width 81 height 47
click at [67, 187] on input "file" at bounding box center [74, 181] width 52 height 13
click at [77, 183] on input "file" at bounding box center [74, 181] width 52 height 13
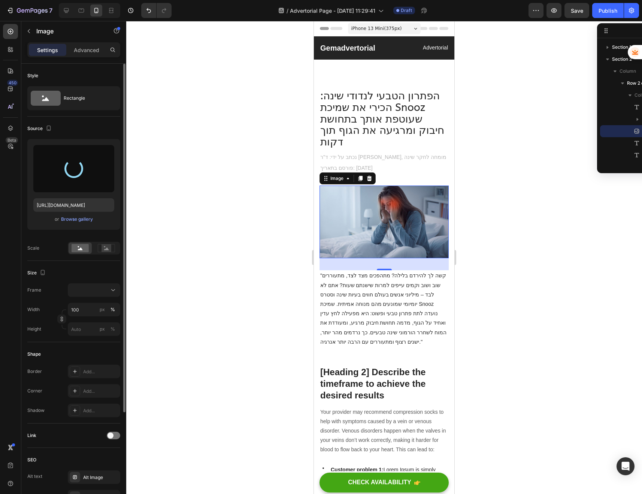
type input "[URL][DOMAIN_NAME]"
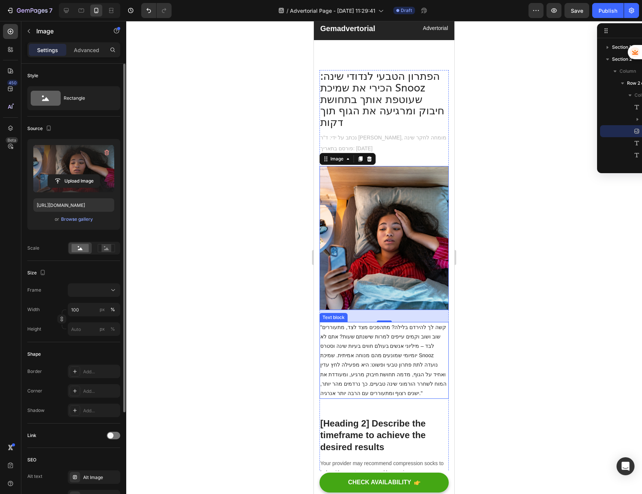
scroll to position [30, 0]
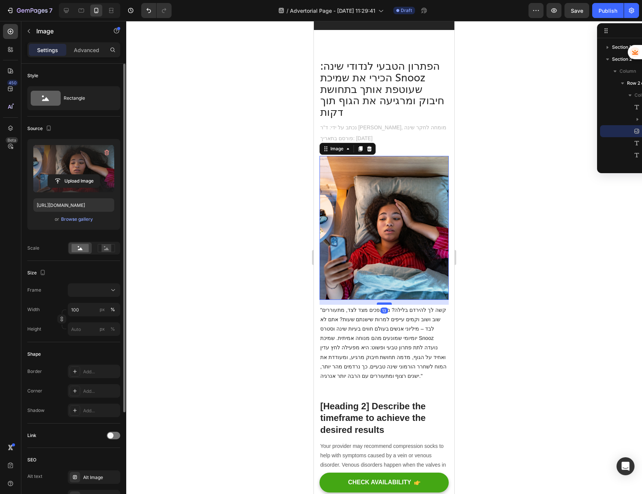
drag, startPoint x: 384, startPoint y: 299, endPoint x: 385, endPoint y: 291, distance: 7.9
click at [385, 302] on div at bounding box center [384, 303] width 15 height 2
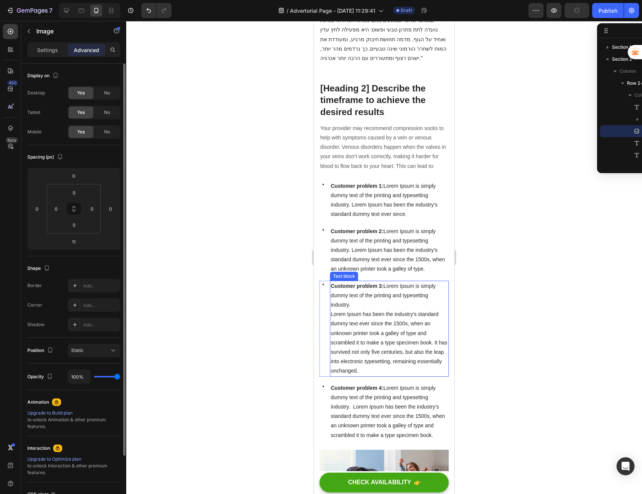
scroll to position [346, 0]
click at [388, 83] on p "[Heading 2] Describe the timeframe to achieve the desired results" at bounding box center [384, 100] width 128 height 35
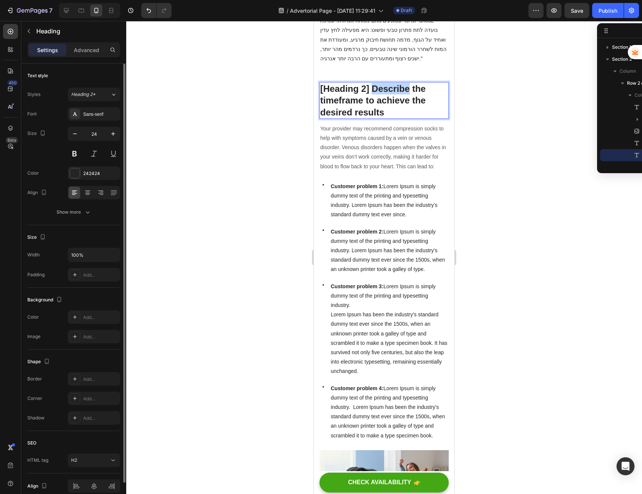
click at [388, 83] on p "[Heading 2] Describe the timeframe to achieve the desired results" at bounding box center [384, 100] width 128 height 35
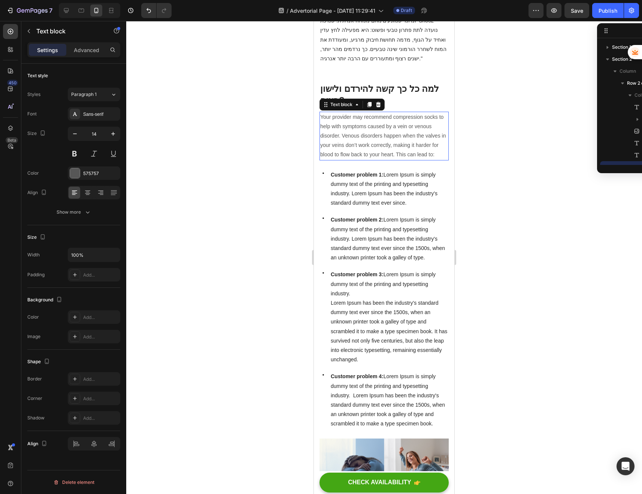
scroll to position [70, 0]
click at [382, 128] on p "Your provider may recommend compression socks to help with symptoms caused by a…" at bounding box center [384, 135] width 128 height 47
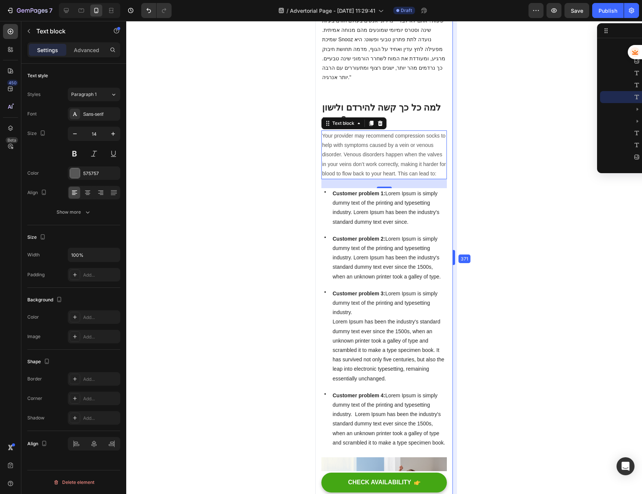
scroll to position [344, 0]
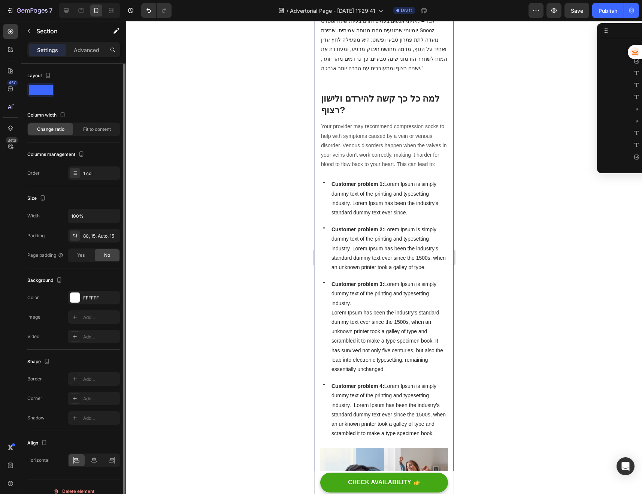
scroll to position [0, 0]
click at [355, 122] on p "Your provider may recommend compression socks to help with symptoms caused by a…" at bounding box center [384, 145] width 126 height 47
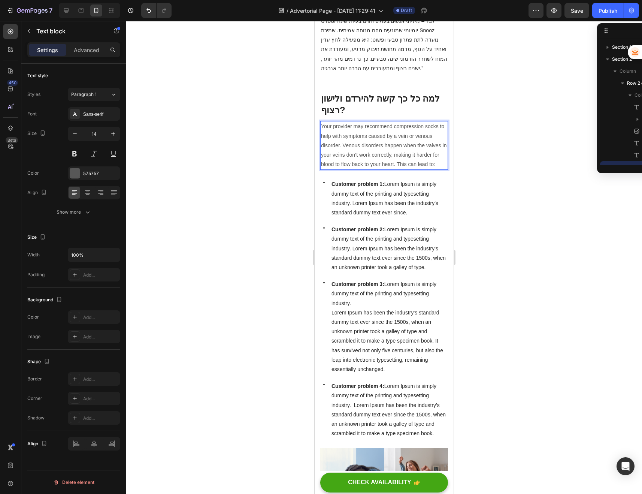
scroll to position [70, 0]
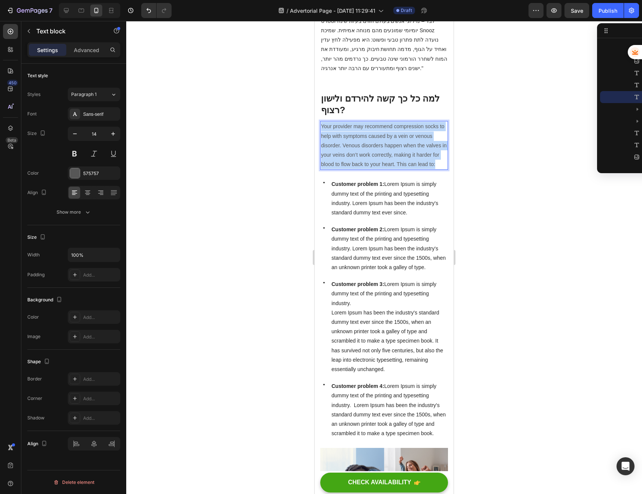
click at [355, 122] on p "Your provider may recommend compression socks to help with symptoms caused by a…" at bounding box center [384, 145] width 126 height 47
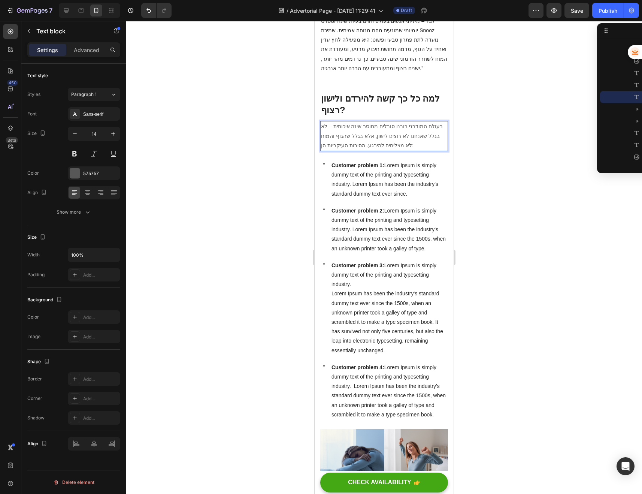
click at [392, 162] on span "Customer problem 1: Lorem Ipsum is simply dummy text of the printing and typese…" at bounding box center [384, 179] width 107 height 34
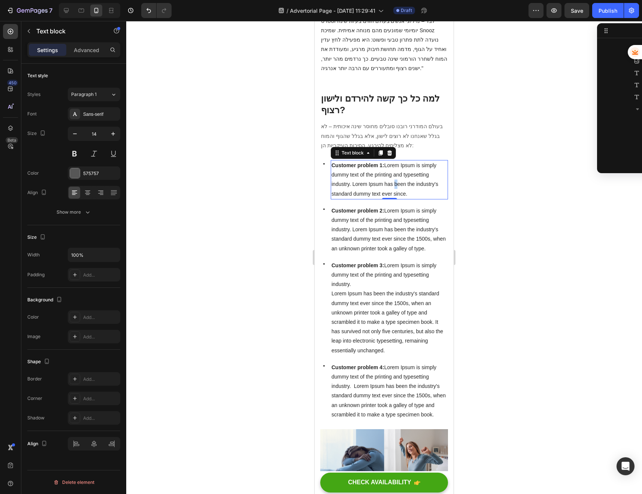
scroll to position [154, 0]
click at [392, 162] on span "Customer problem 1: Lorem Ipsum is simply dummy text of the printing and typese…" at bounding box center [384, 179] width 107 height 34
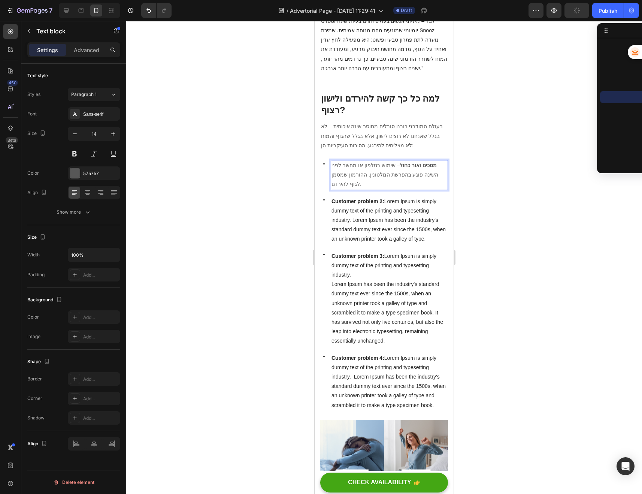
click at [373, 198] on span "Customer problem 2: Lorem Ipsum is simply dummy text of the printing and typese…" at bounding box center [388, 220] width 114 height 44
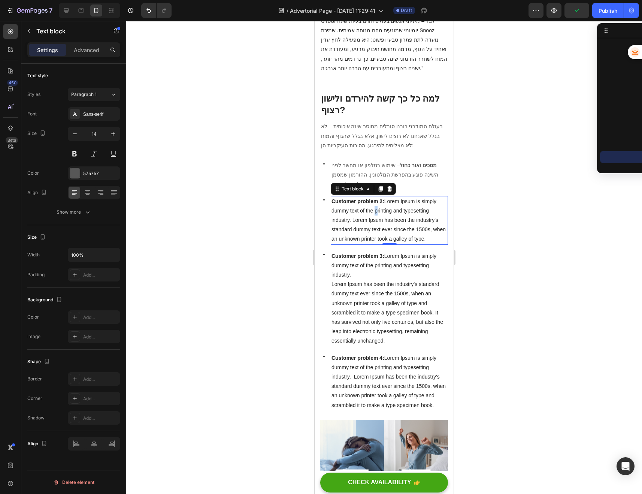
click at [373, 198] on span "Customer problem 2: Lorem Ipsum is simply dummy text of the printing and typese…" at bounding box center [388, 220] width 114 height 44
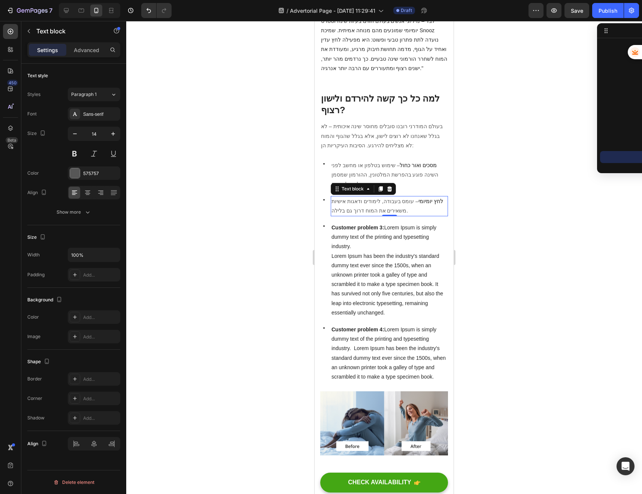
click at [360, 223] on p "Customer problem 3: Lorem Ipsum is simply dummy text of the printing and typese…" at bounding box center [389, 237] width 116 height 28
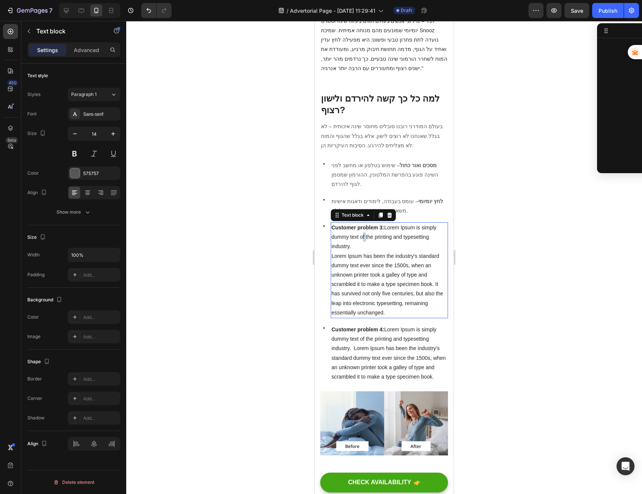
scroll to position [274, 0]
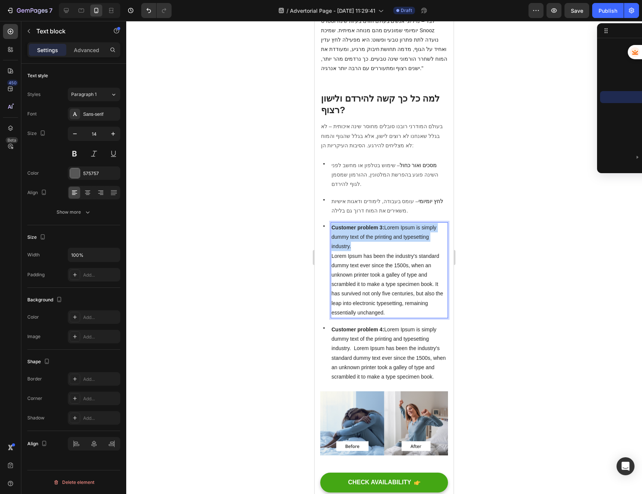
click at [360, 223] on p "Customer problem 3: Lorem Ipsum is simply dummy text of the printing and typese…" at bounding box center [389, 237] width 116 height 28
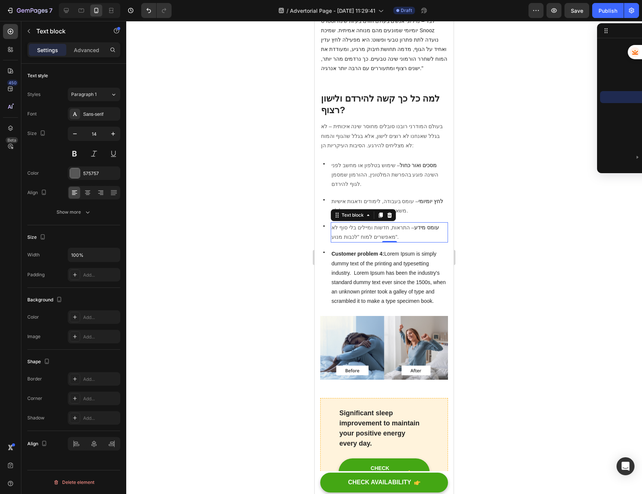
click at [372, 251] on span "Customer problem 4: Lorem Ipsum is simply dummy text of the printing and typese…" at bounding box center [388, 277] width 114 height 53
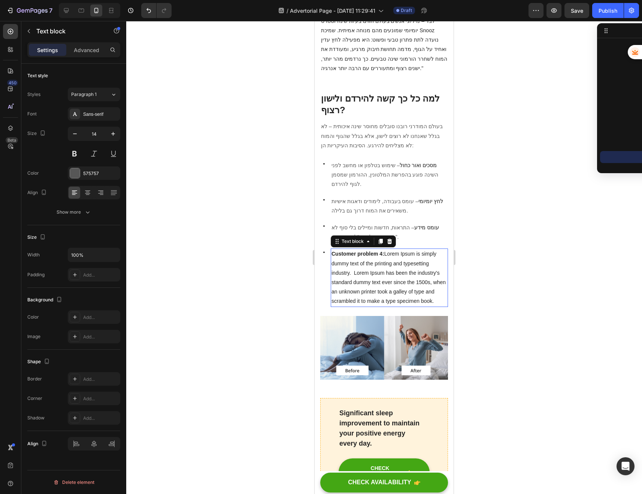
click at [372, 251] on span "Customer problem 4: Lorem Ipsum is simply dummy text of the printing and typese…" at bounding box center [388, 277] width 114 height 53
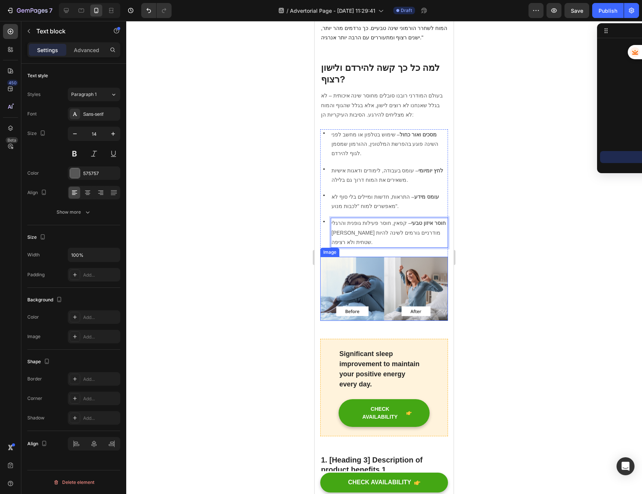
scroll to position [383, 0]
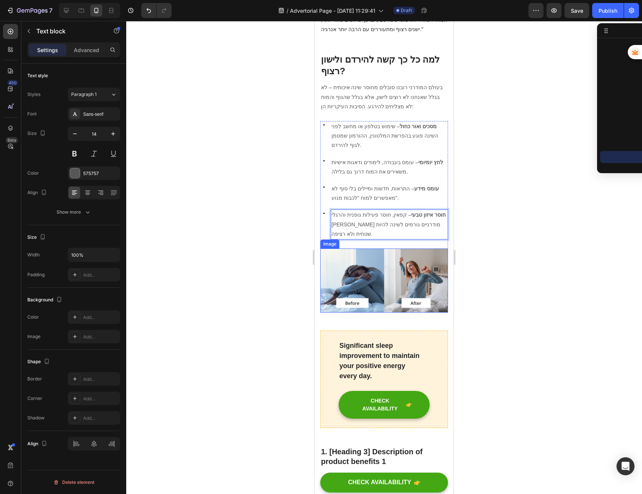
click at [358, 248] on img at bounding box center [384, 280] width 128 height 64
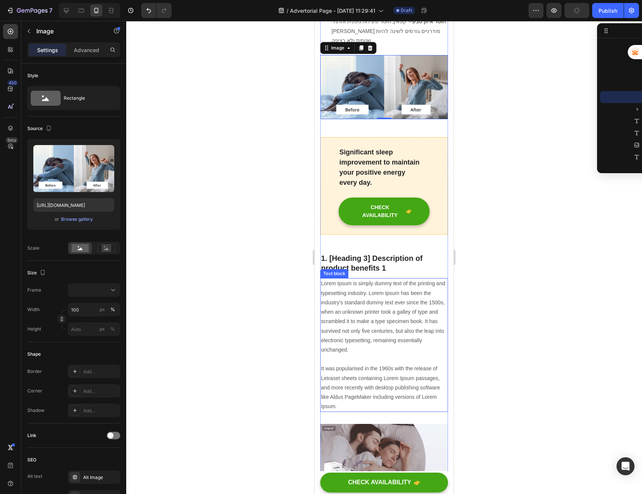
scroll to position [569, 0]
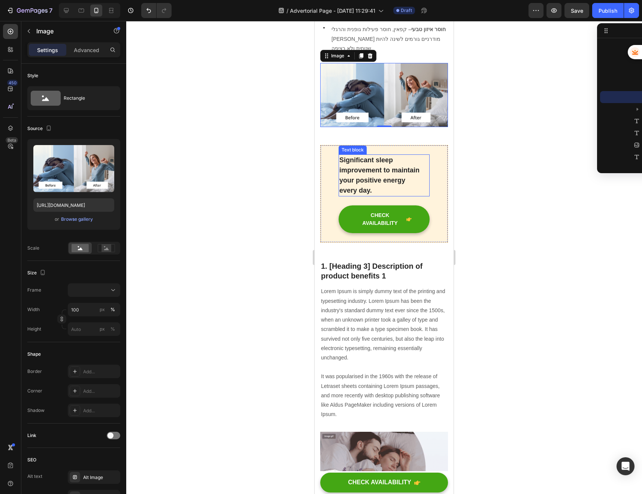
click at [383, 155] on p "Significant sleep improvement to maintain your positive energy every day." at bounding box center [384, 175] width 90 height 40
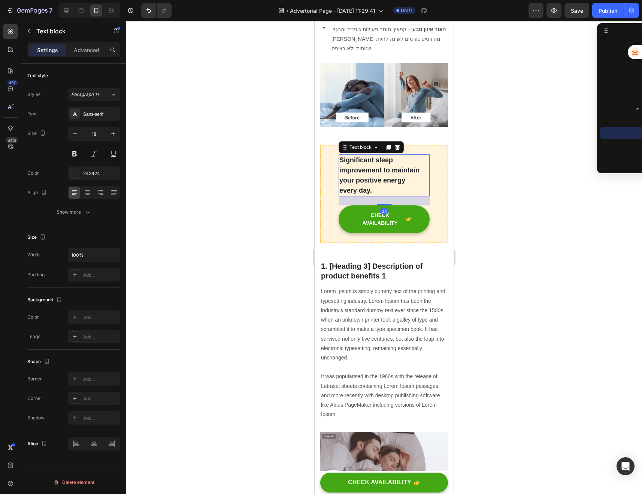
click at [383, 155] on p "Significant sleep improvement to maintain your positive energy every day." at bounding box center [384, 175] width 90 height 40
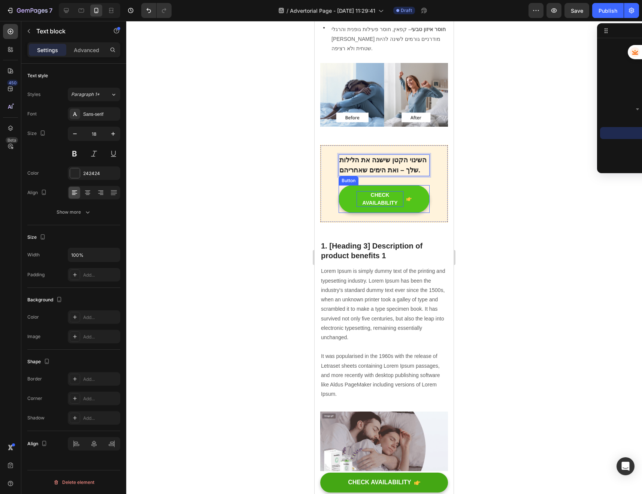
click at [389, 191] on div "CHECK AVAILABILITY" at bounding box center [380, 199] width 47 height 16
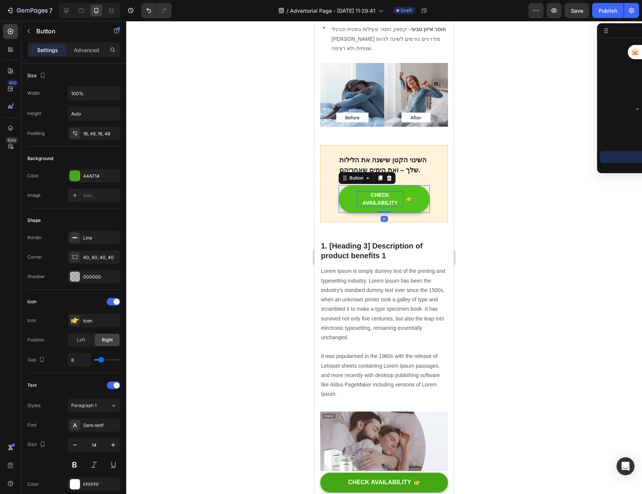
click at [389, 191] on div "CHECK AVAILABILITY" at bounding box center [380, 199] width 47 height 16
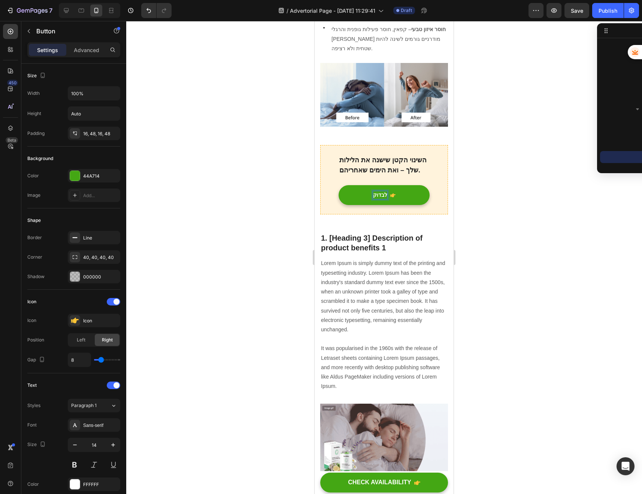
click at [339, 185] on button "לבדוק" at bounding box center [384, 195] width 91 height 20
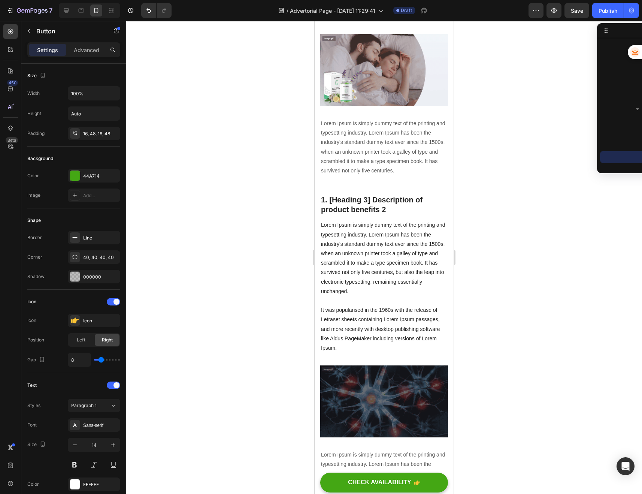
scroll to position [962, 0]
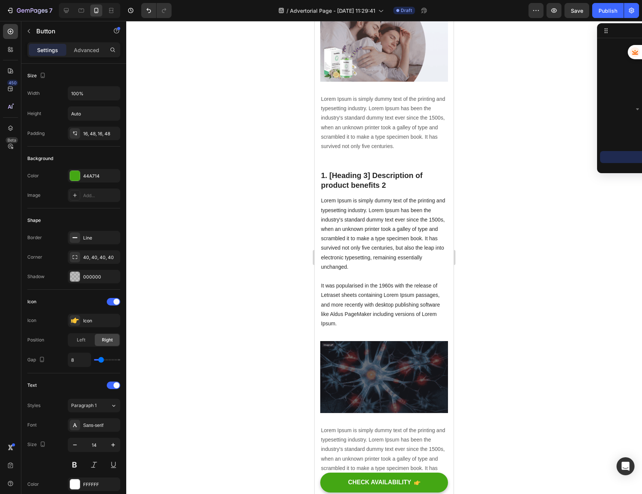
click at [351, 170] on p "1. [Heading 3] Description of product benefits 2" at bounding box center [384, 179] width 126 height 19
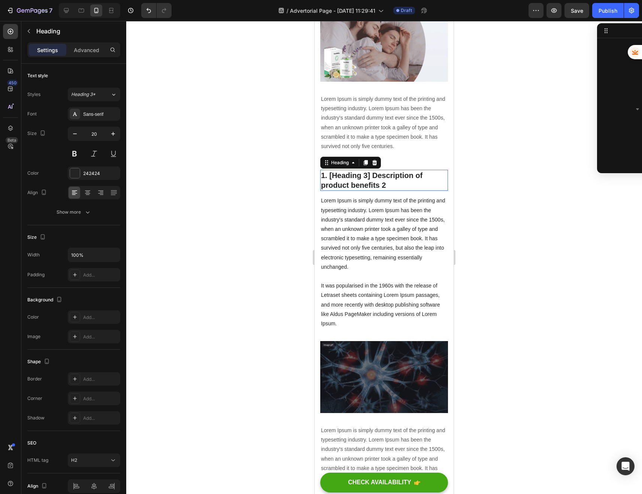
scroll to position [490, 0]
click at [351, 170] on p "1. [Heading 3] Description of product benefits 2" at bounding box center [384, 179] width 126 height 19
click at [334, 196] on p "Lorem Ipsum is simply dummy text of the printing and typesetting industry. Lore…" at bounding box center [384, 262] width 126 height 132
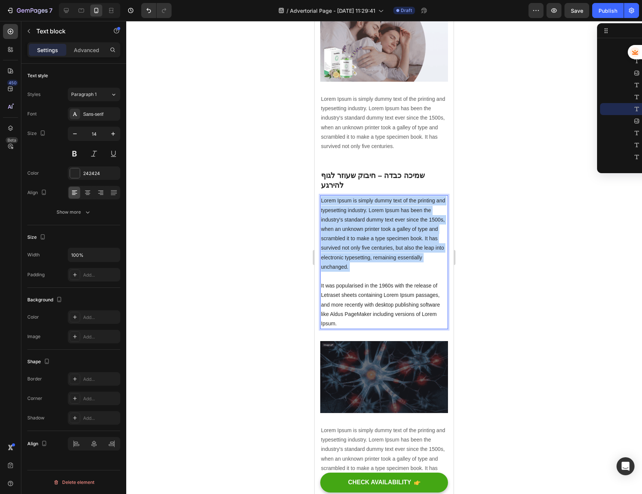
click at [334, 196] on p "Lorem Ipsum is simply dummy text of the printing and typesetting industry. Lore…" at bounding box center [384, 262] width 126 height 132
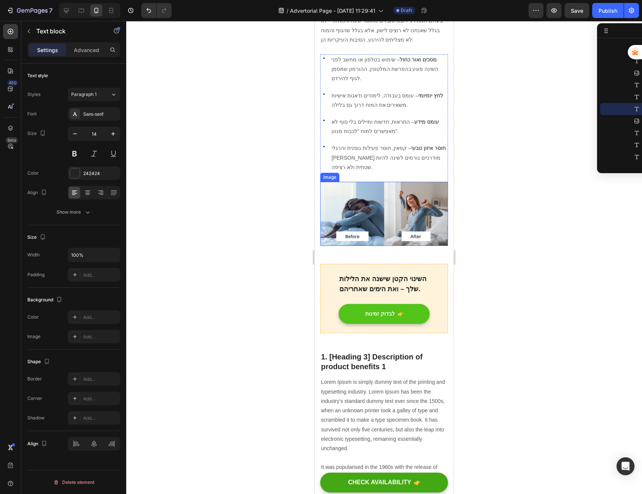
scroll to position [486, 0]
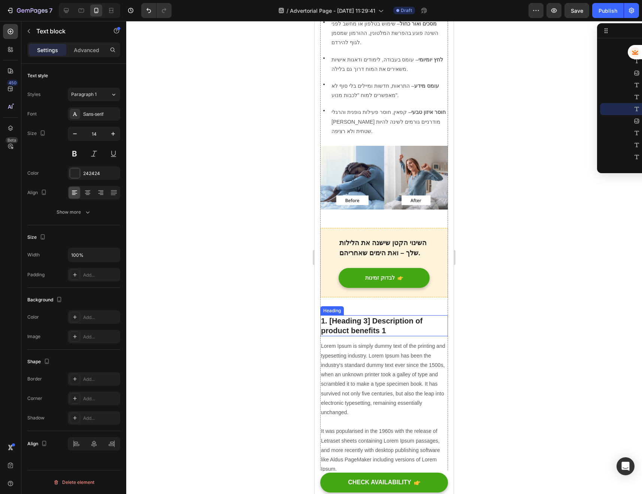
click at [355, 316] on p "1. [Heading 3] Description of product benefits 1" at bounding box center [384, 325] width 126 height 19
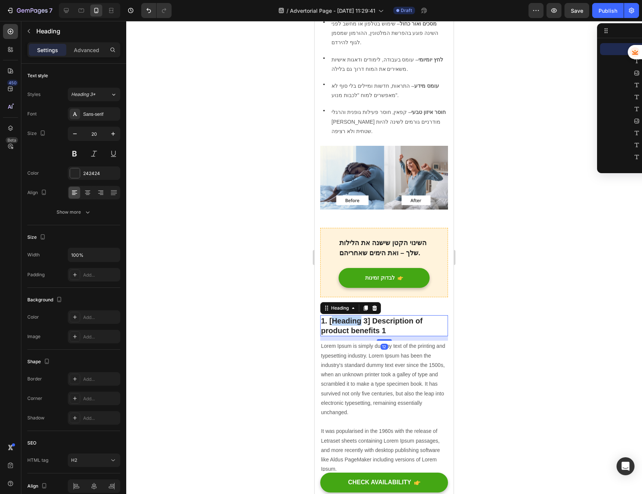
click at [354, 316] on p "1. [Heading 3] Description of product benefits 1" at bounding box center [384, 325] width 126 height 19
click at [329, 341] on p "Lorem Ipsum is simply dummy text of the printing and typesetting industry. Lore…" at bounding box center [384, 407] width 126 height 132
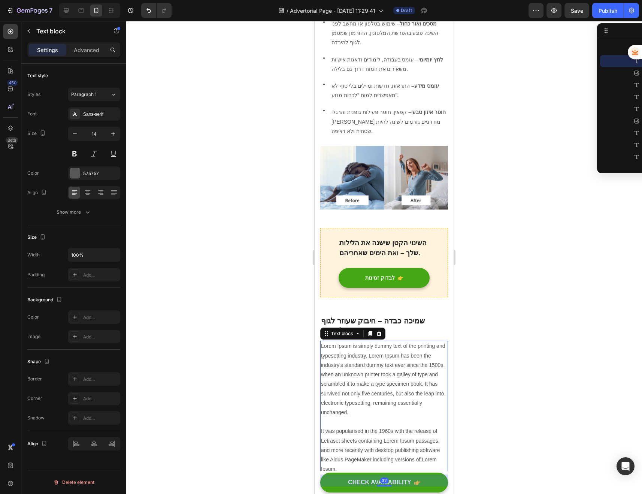
click at [329, 341] on p "Lorem Ipsum is simply dummy text of the printing and typesetting industry. Lore…" at bounding box center [384, 407] width 126 height 132
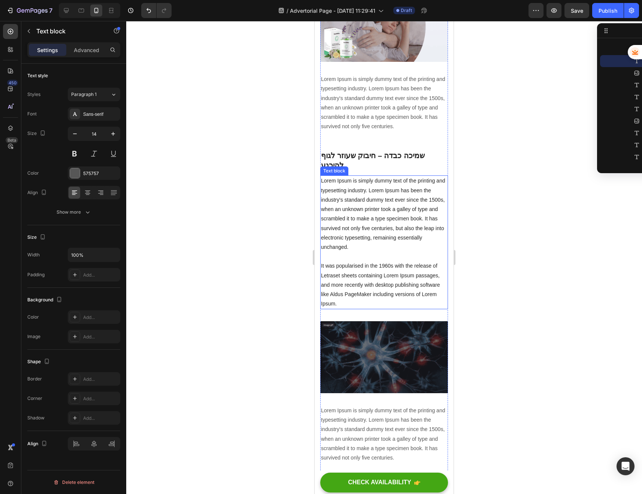
scroll to position [931, 0]
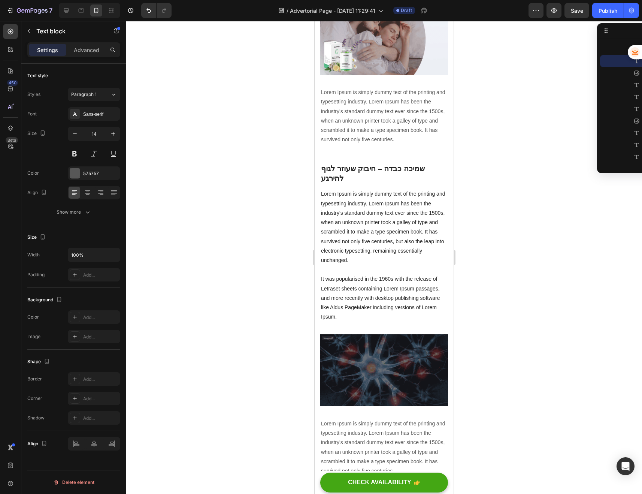
click at [334, 225] on p "Lorem Ipsum is simply dummy text of the printing and typesetting industry. Lore…" at bounding box center [384, 255] width 126 height 132
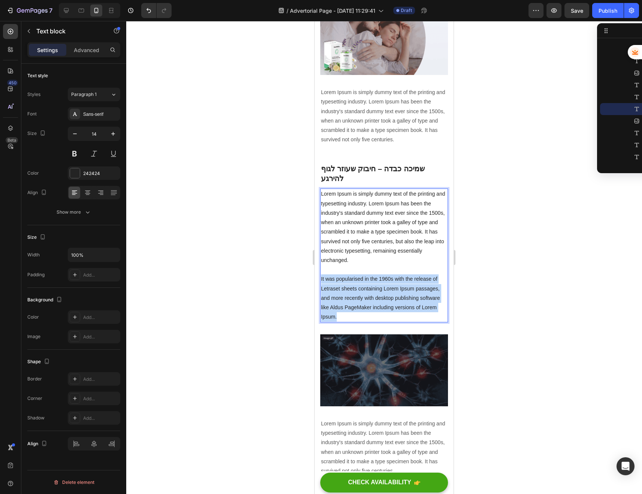
click at [334, 225] on p "Lorem Ipsum is simply dummy text of the printing and typesetting industry. Lore…" at bounding box center [384, 255] width 126 height 132
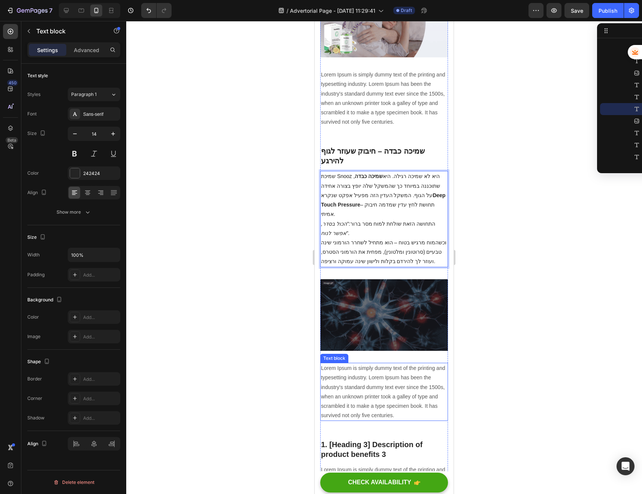
scroll to position [1034, 0]
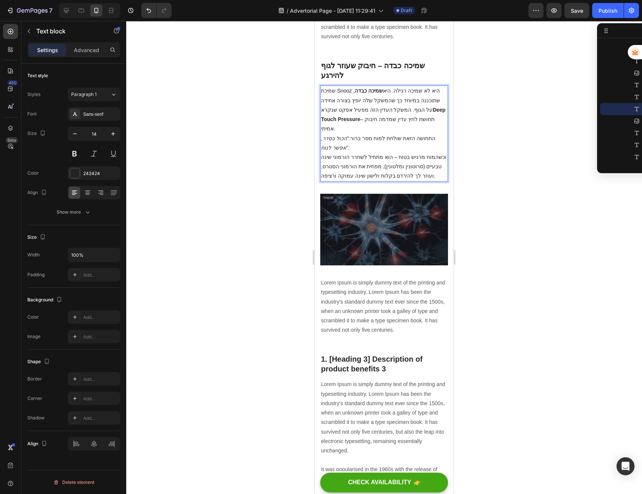
click at [374, 278] on p "Lorem Ipsum is simply dummy text of the printing and typesetting industry. Lore…" at bounding box center [384, 306] width 126 height 57
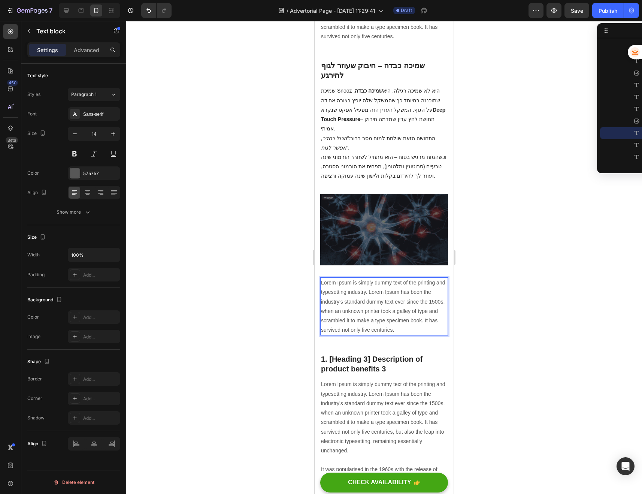
click at [367, 278] on p "Lorem Ipsum is simply dummy text of the printing and typesetting industry. Lore…" at bounding box center [384, 306] width 126 height 57
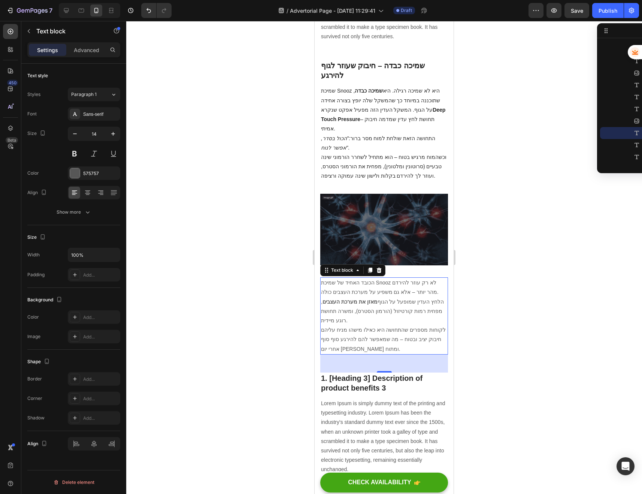
click at [502, 268] on div at bounding box center [384, 257] width 516 height 473
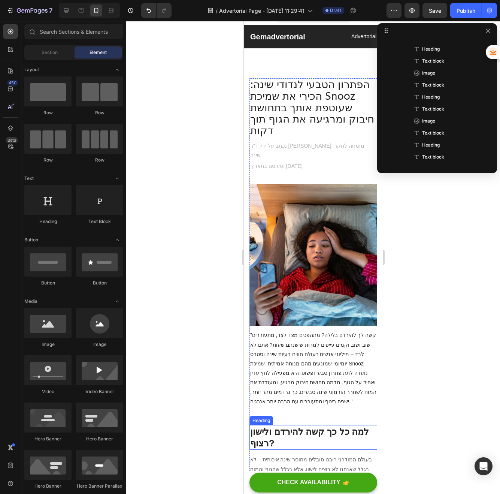
scroll to position [0, 0]
